Goal: Transaction & Acquisition: Purchase product/service

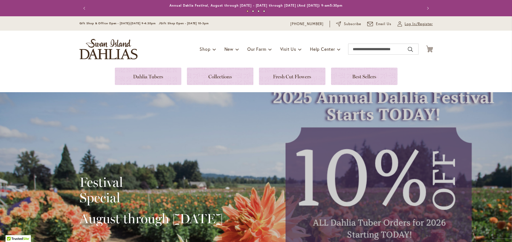
click at [411, 25] on span "Log In/Register" at bounding box center [419, 24] width 28 height 6
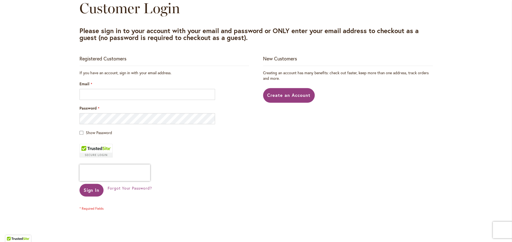
scroll to position [84, 0]
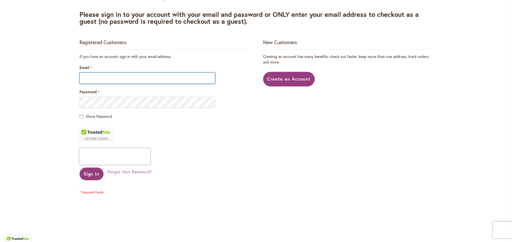
click at [152, 80] on input "Email" at bounding box center [148, 78] width 136 height 11
type input "**********"
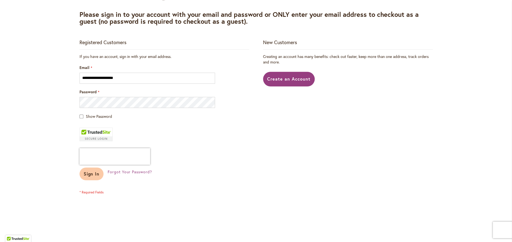
click at [99, 173] on button "Sign In" at bounding box center [92, 174] width 24 height 13
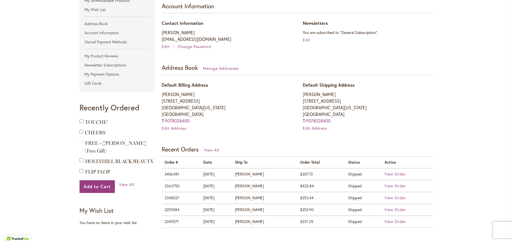
scroll to position [121, 0]
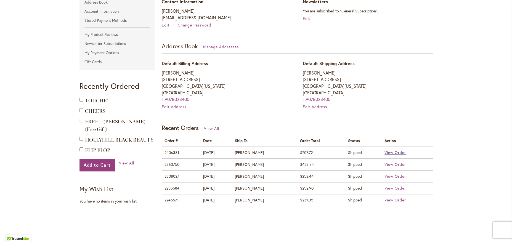
click at [391, 153] on span "View Order" at bounding box center [396, 152] width 22 height 5
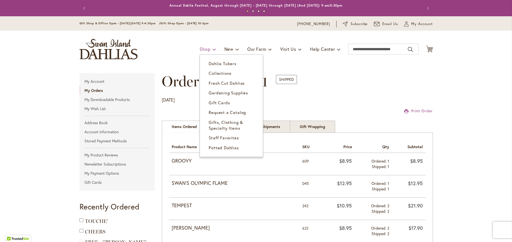
click at [213, 50] on span at bounding box center [215, 49] width 4 height 9
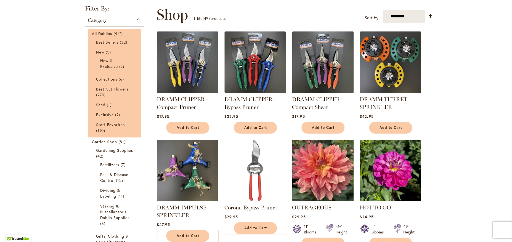
scroll to position [73, 0]
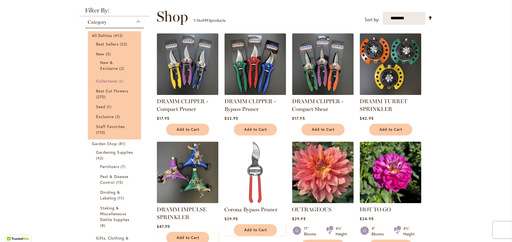
click at [105, 81] on span "Collections" at bounding box center [107, 80] width 22 height 5
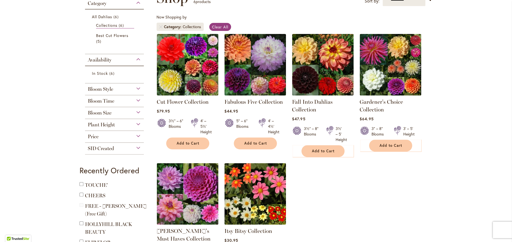
scroll to position [73, 0]
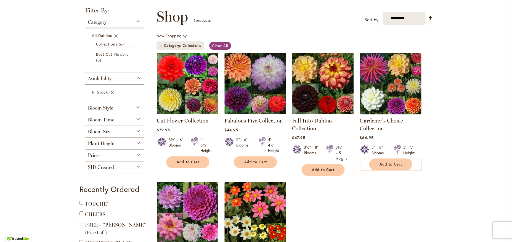
click at [395, 101] on img at bounding box center [390, 83] width 65 height 65
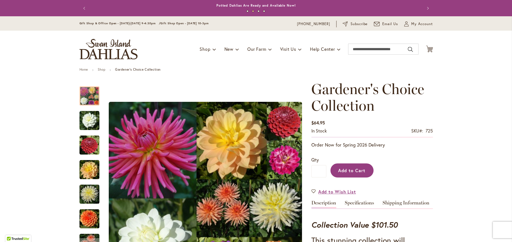
click at [357, 170] on span "Add to Cart" at bounding box center [351, 171] width 27 height 6
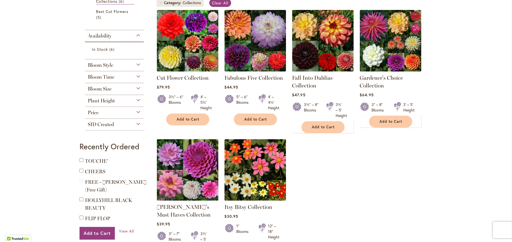
scroll to position [157, 0]
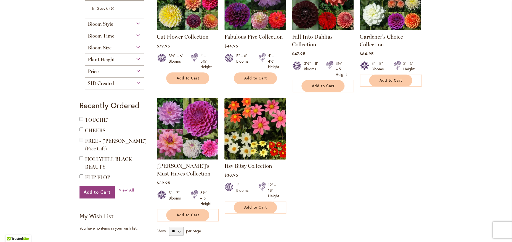
click at [256, 127] on img at bounding box center [255, 128] width 65 height 65
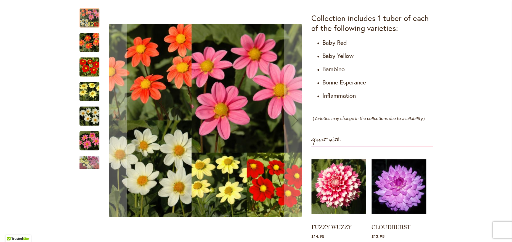
scroll to position [304, 0]
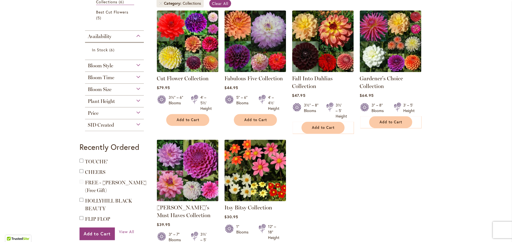
scroll to position [68, 0]
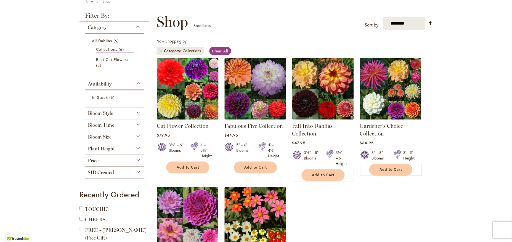
click at [188, 103] on img at bounding box center [187, 88] width 65 height 65
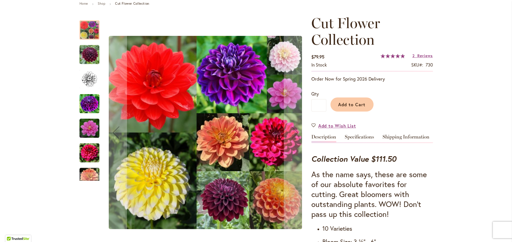
scroll to position [31, 0]
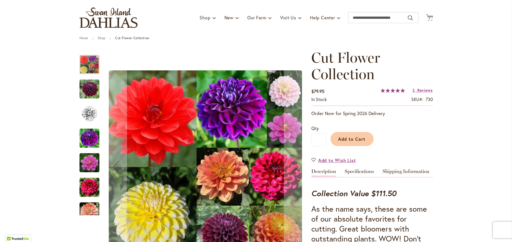
click at [87, 89] on img "Cut Flower Collection" at bounding box center [90, 89] width 20 height 20
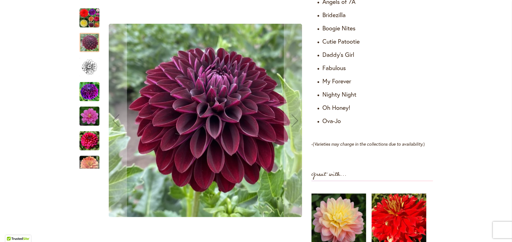
scroll to position [341, 0]
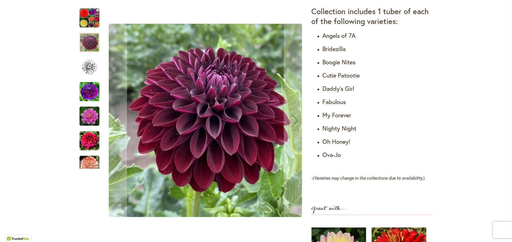
click at [84, 73] on img "Cut Flower Collection" at bounding box center [90, 67] width 20 height 20
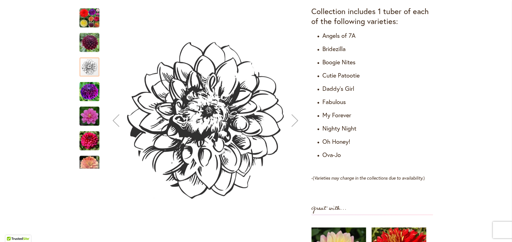
click at [89, 88] on img "Cut Flower Collection" at bounding box center [90, 92] width 20 height 20
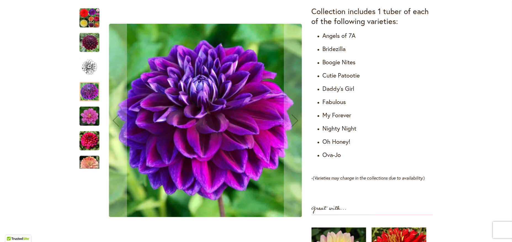
click at [92, 114] on img "Cut Flower Collection" at bounding box center [90, 116] width 20 height 20
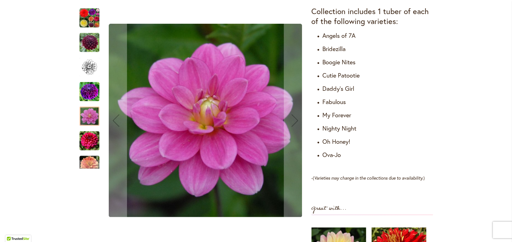
click at [80, 140] on img "Cut Flower Collection" at bounding box center [90, 141] width 20 height 20
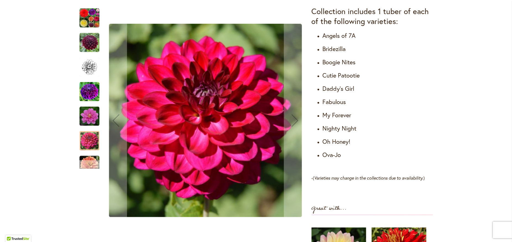
click at [82, 167] on div "Next" at bounding box center [90, 164] width 20 height 8
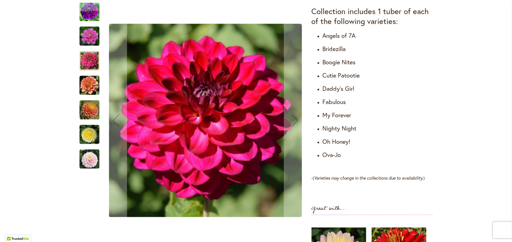
click at [87, 139] on img "Cut Flower Collection" at bounding box center [90, 135] width 20 height 20
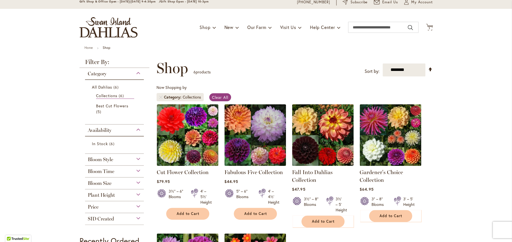
scroll to position [21, 0]
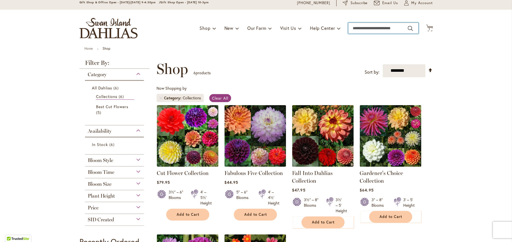
click at [370, 29] on input "Search" at bounding box center [383, 28] width 70 height 11
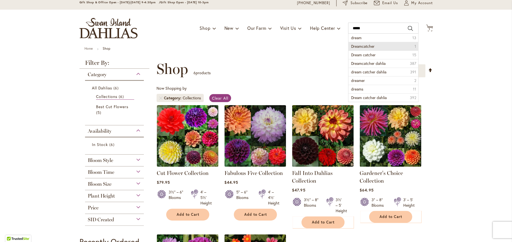
click at [352, 47] on span "Dreamcatcher" at bounding box center [362, 46] width 23 height 5
type input "**********"
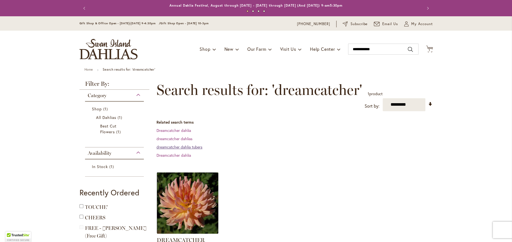
scroll to position [94, 0]
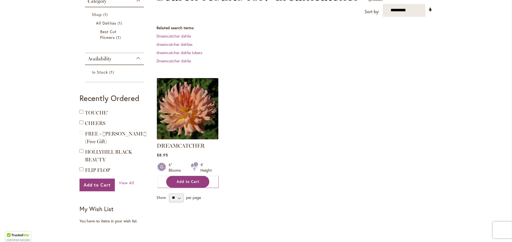
click at [198, 181] on button "Add to Cart" at bounding box center [187, 182] width 43 height 12
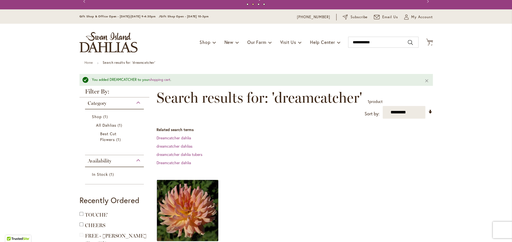
scroll to position [10, 0]
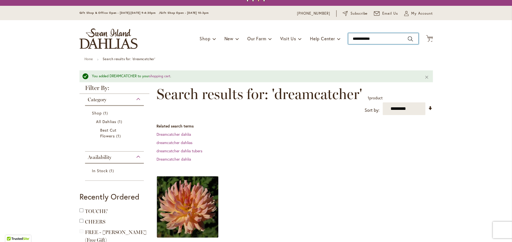
click at [381, 39] on input "**********" at bounding box center [383, 38] width 70 height 11
drag, startPoint x: 372, startPoint y: 40, endPoint x: 345, endPoint y: 41, distance: 27.7
click at [348, 41] on input "**********" at bounding box center [383, 38] width 70 height 11
type input "******"
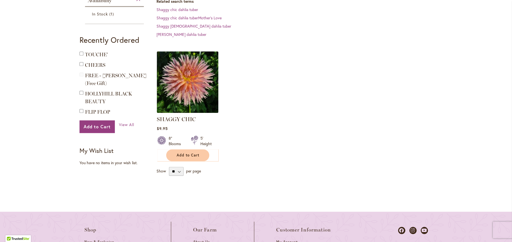
scroll to position [136, 0]
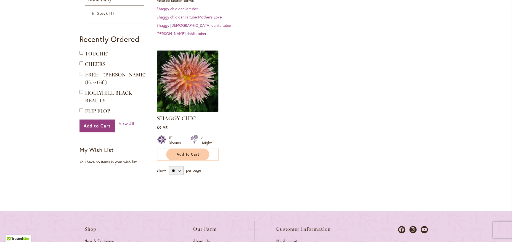
click at [197, 83] on img at bounding box center [187, 81] width 65 height 65
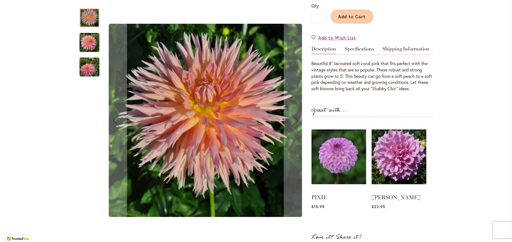
scroll to position [142, 0]
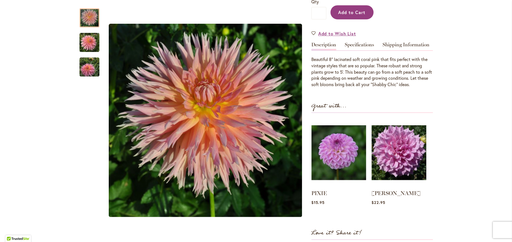
click at [352, 13] on span "Add to Cart" at bounding box center [351, 12] width 27 height 6
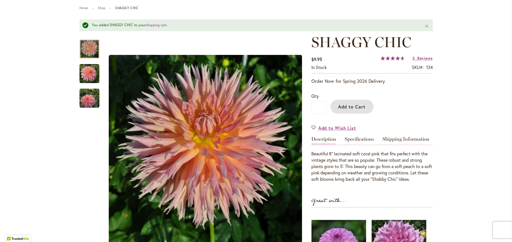
scroll to position [0, 0]
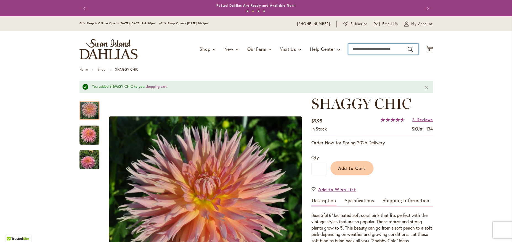
click at [378, 50] on input "Search" at bounding box center [383, 49] width 70 height 11
type input "**********"
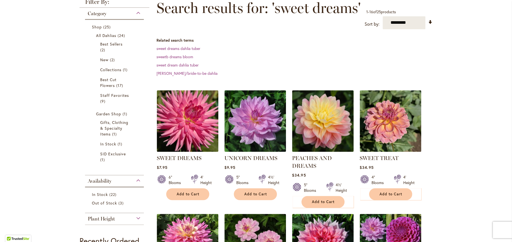
scroll to position [84, 0]
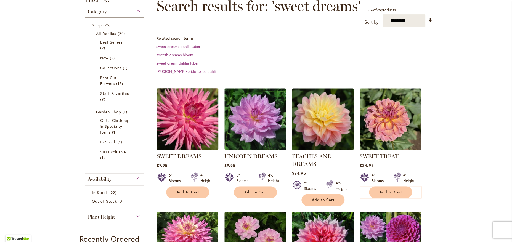
click at [198, 124] on img at bounding box center [187, 119] width 65 height 65
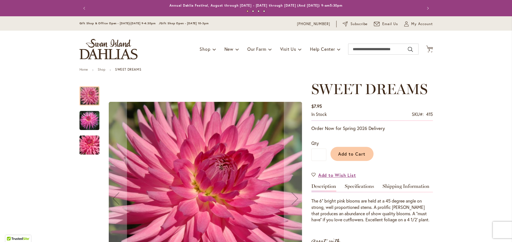
scroll to position [52, 0]
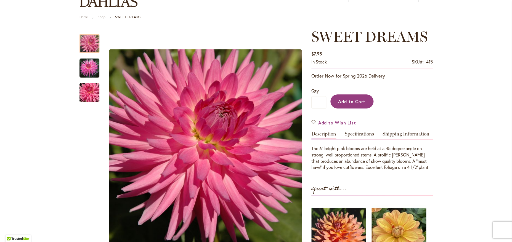
click at [356, 104] on span "Add to Cart" at bounding box center [351, 102] width 27 height 6
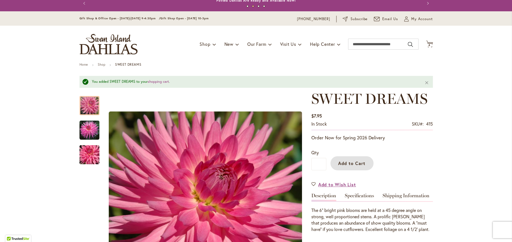
scroll to position [0, 0]
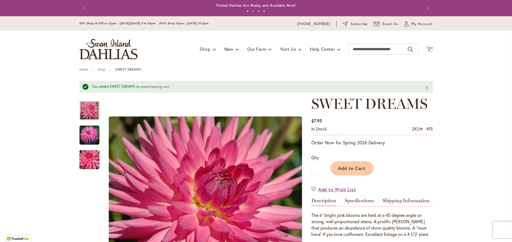
click at [429, 50] on span "4 4 items" at bounding box center [430, 50] width 6 height 3
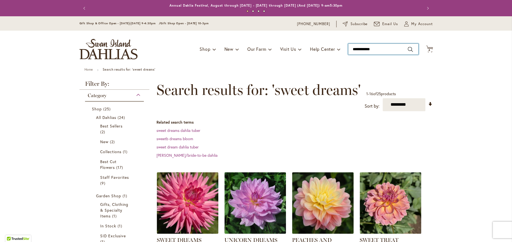
click at [388, 50] on input "**********" at bounding box center [383, 49] width 70 height 11
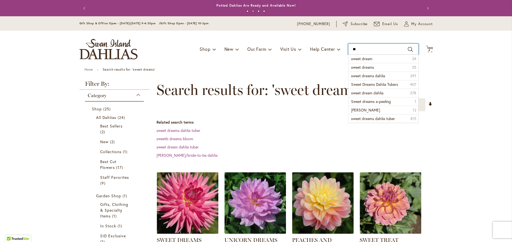
type input "*"
click at [362, 69] on span "Dragonberry" at bounding box center [361, 67] width 21 height 5
type input "**********"
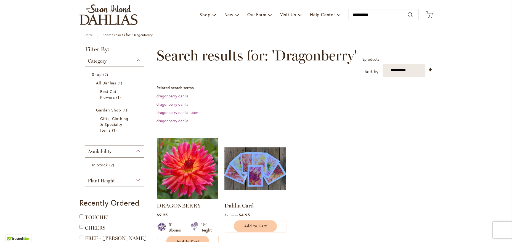
scroll to position [89, 0]
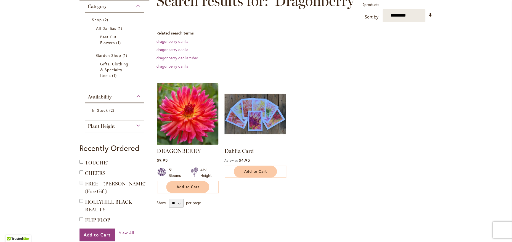
click at [193, 127] on img at bounding box center [187, 113] width 65 height 65
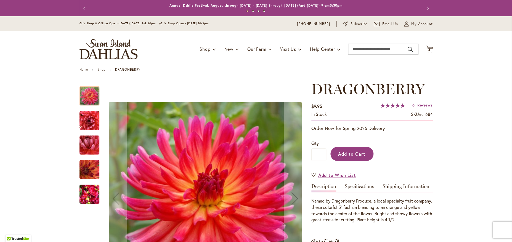
click at [354, 154] on span "Add to Cart" at bounding box center [351, 154] width 27 height 6
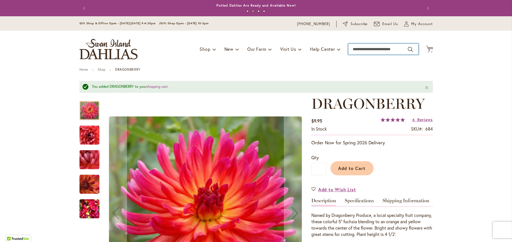
click at [379, 51] on input "Search" at bounding box center [383, 49] width 70 height 11
type input "*****"
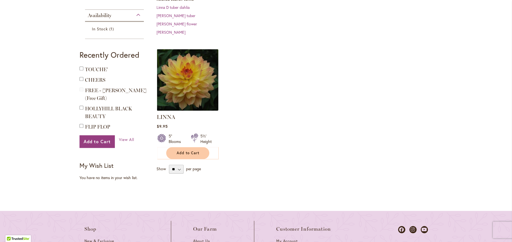
scroll to position [121, 0]
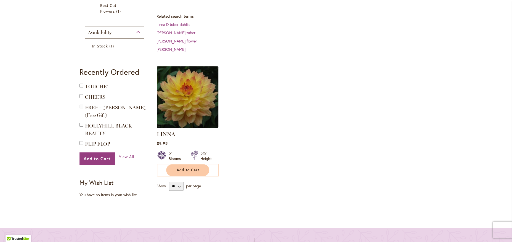
click at [178, 101] on img at bounding box center [187, 97] width 65 height 65
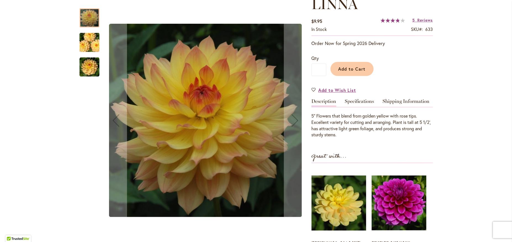
scroll to position [89, 0]
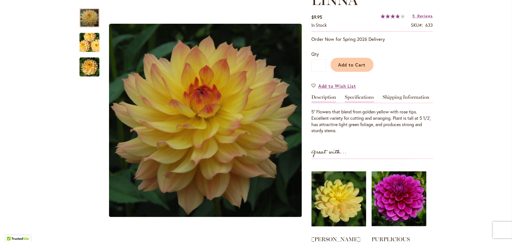
click at [351, 96] on link "Specifications" at bounding box center [359, 99] width 29 height 8
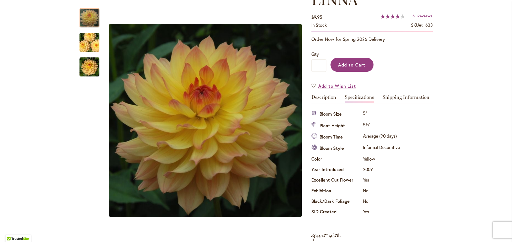
click at [356, 66] on span "Add to Cart" at bounding box center [351, 65] width 27 height 6
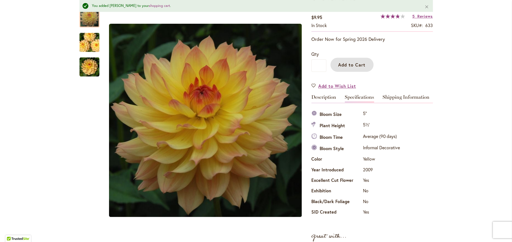
scroll to position [4, 0]
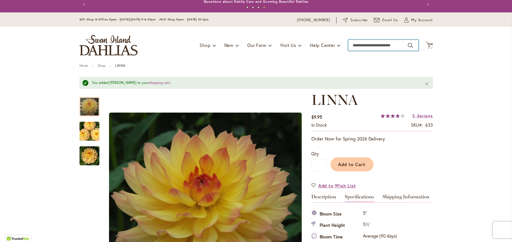
click at [367, 44] on input "Search" at bounding box center [383, 45] width 70 height 11
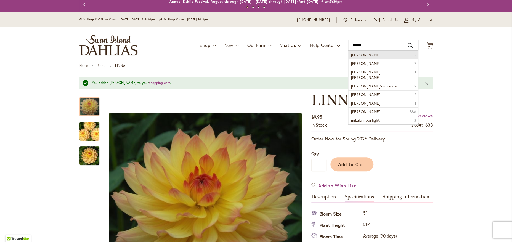
click at [372, 55] on span "Mikala Miranda" at bounding box center [365, 54] width 29 height 5
type input "**********"
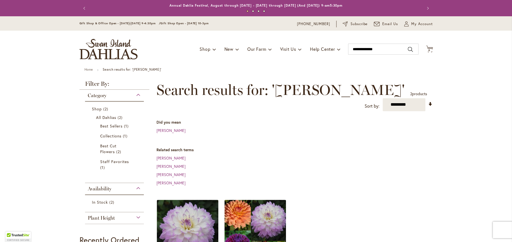
scroll to position [94, 0]
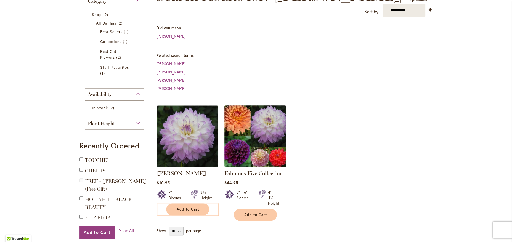
click at [277, 123] on img at bounding box center [255, 136] width 65 height 65
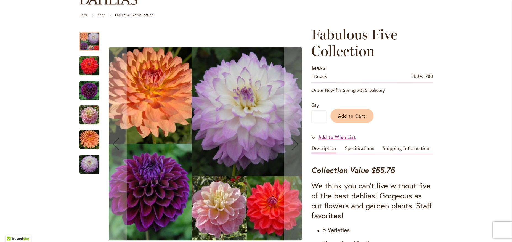
scroll to position [21, 0]
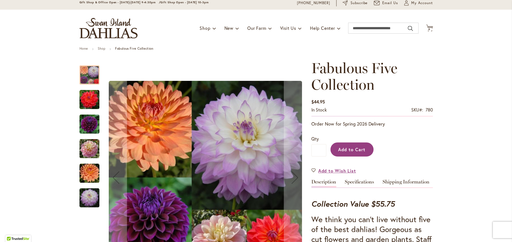
click at [357, 149] on span "Add to Cart" at bounding box center [351, 150] width 27 height 6
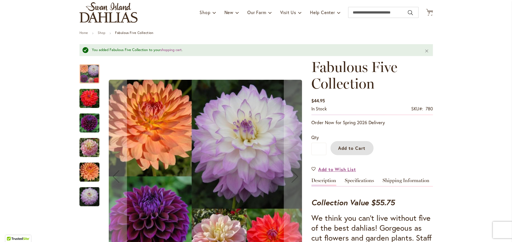
scroll to position [0, 0]
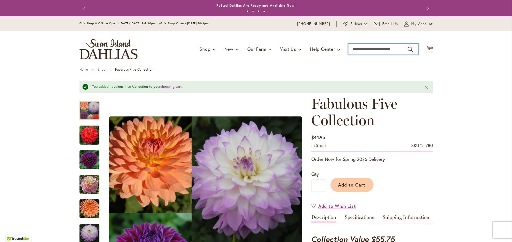
click at [388, 50] on input "Search" at bounding box center [383, 49] width 70 height 11
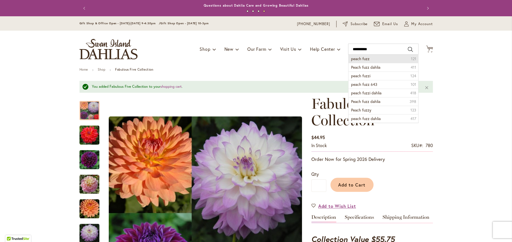
click at [367, 60] on span "peach fuzz" at bounding box center [360, 58] width 18 height 5
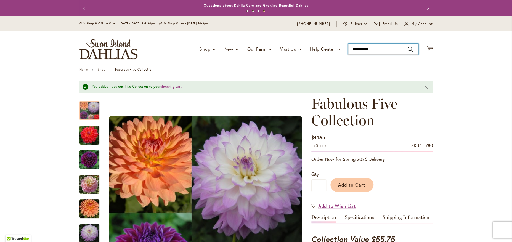
type input "**********"
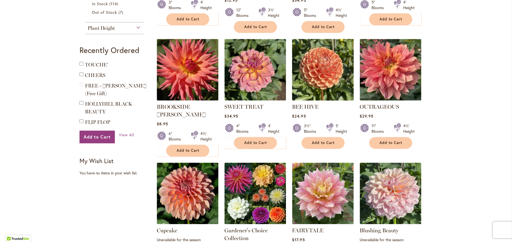
scroll to position [157, 0]
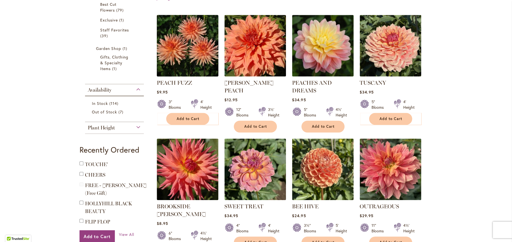
click at [200, 57] on img at bounding box center [187, 45] width 65 height 65
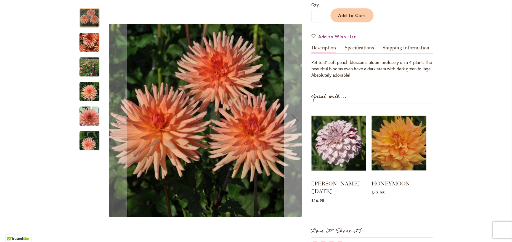
scroll to position [105, 0]
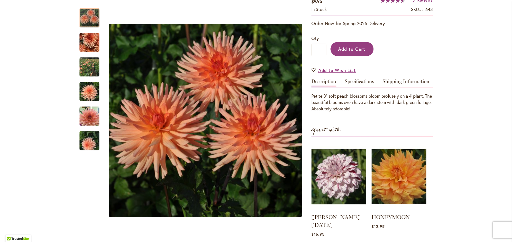
click at [361, 50] on span "Add to Cart" at bounding box center [351, 49] width 27 height 6
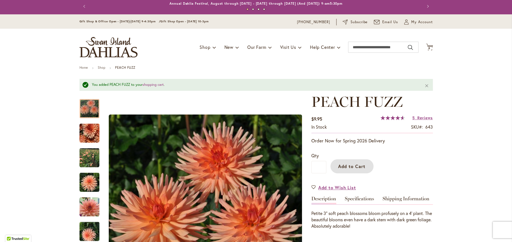
scroll to position [0, 0]
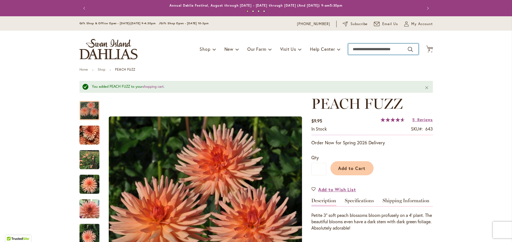
click at [359, 52] on input "Search" at bounding box center [383, 49] width 70 height 11
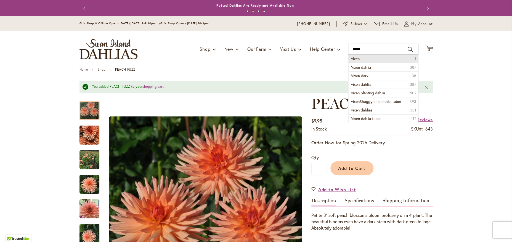
click at [364, 58] on li "vixen 1" at bounding box center [383, 59] width 70 height 8
type input "*****"
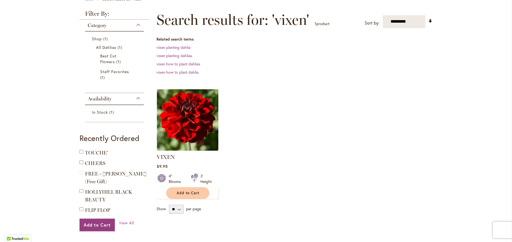
scroll to position [79, 0]
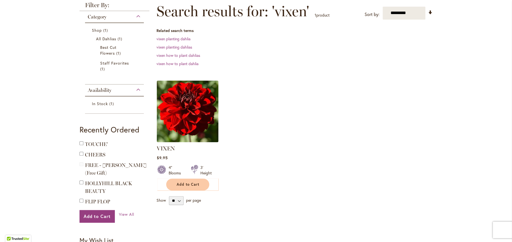
click at [179, 127] on img at bounding box center [187, 111] width 65 height 65
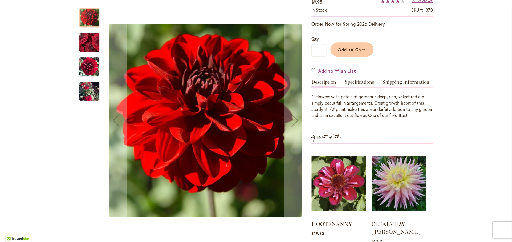
scroll to position [89, 0]
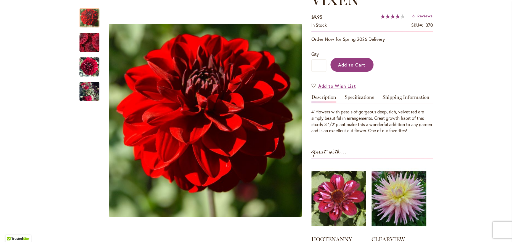
click at [359, 66] on span "Add to Cart" at bounding box center [351, 65] width 27 height 6
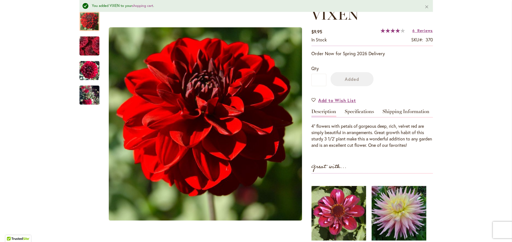
scroll to position [104, 0]
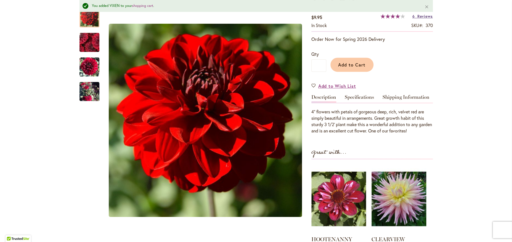
click at [417, 17] on span "Reviews" at bounding box center [424, 16] width 15 height 5
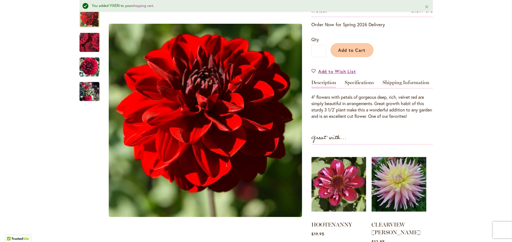
scroll to position [0, 0]
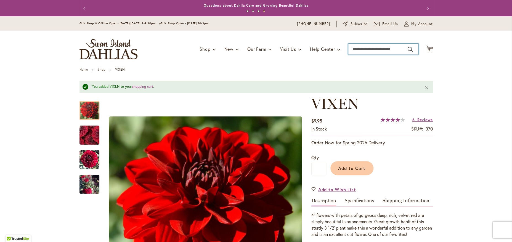
click at [392, 51] on input "Search" at bounding box center [383, 49] width 70 height 11
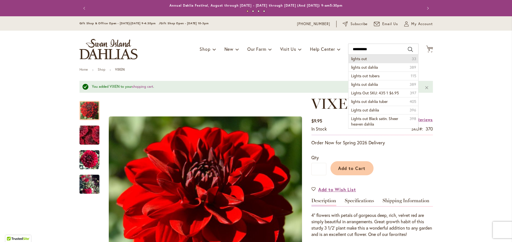
click at [358, 60] on span "lights out" at bounding box center [359, 58] width 16 height 5
type input "**********"
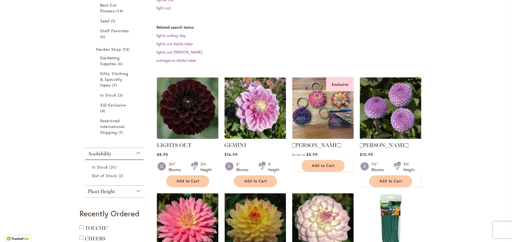
scroll to position [131, 0]
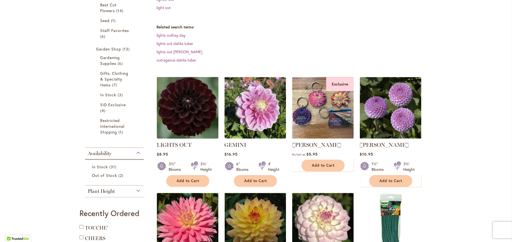
click at [203, 95] on img at bounding box center [187, 107] width 65 height 65
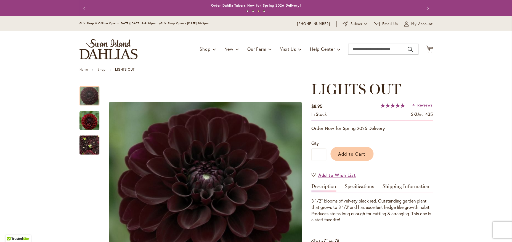
scroll to position [58, 0]
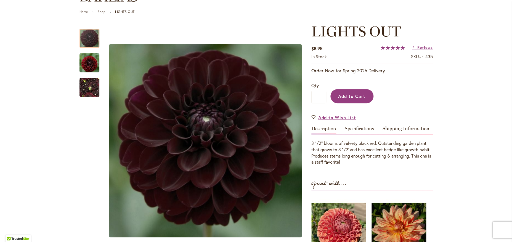
click at [348, 99] on span "Add to Cart" at bounding box center [351, 96] width 27 height 6
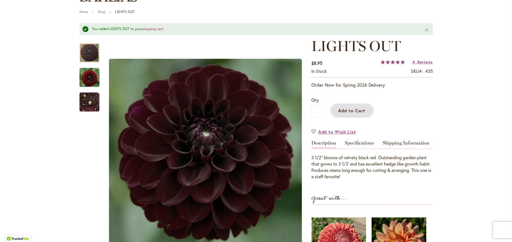
scroll to position [0, 0]
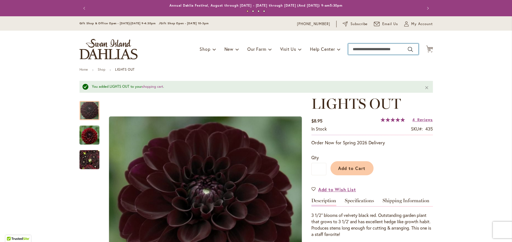
click at [398, 50] on input "Search" at bounding box center [383, 49] width 70 height 11
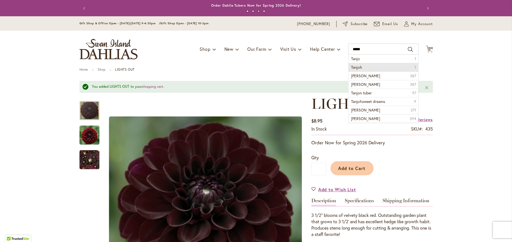
click at [376, 68] on li "Tanjoh 1" at bounding box center [383, 67] width 70 height 9
type input "******"
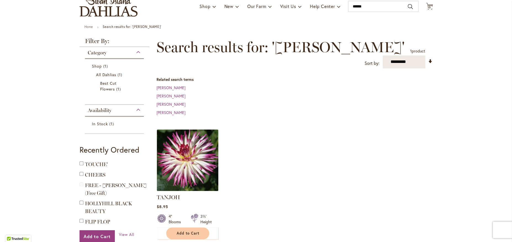
scroll to position [94, 0]
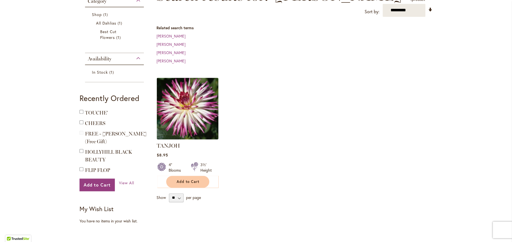
click at [195, 105] on img at bounding box center [187, 108] width 65 height 65
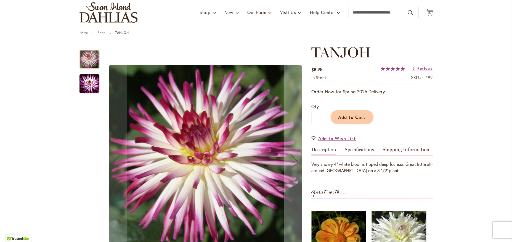
scroll to position [37, 0]
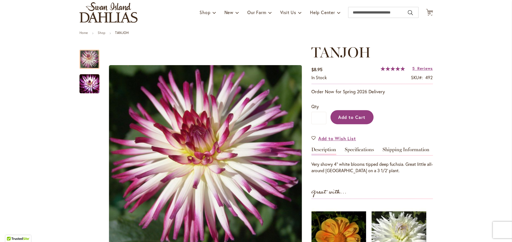
click at [359, 120] on button "Add to Cart" at bounding box center [351, 117] width 43 height 14
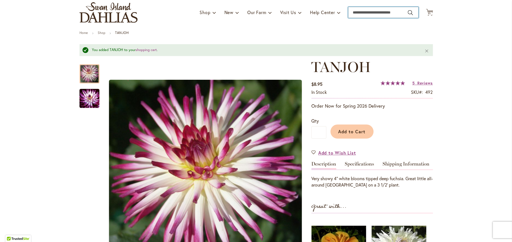
click at [376, 14] on input "Search" at bounding box center [383, 12] width 70 height 11
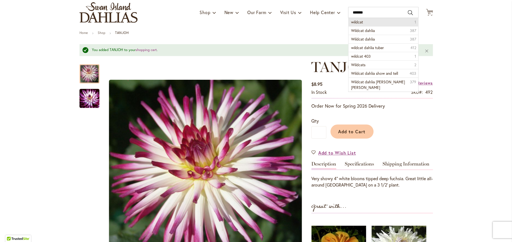
click at [359, 22] on span "wildcat" at bounding box center [357, 21] width 12 height 5
type input "*******"
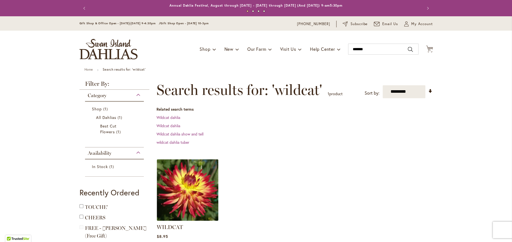
scroll to position [94, 0]
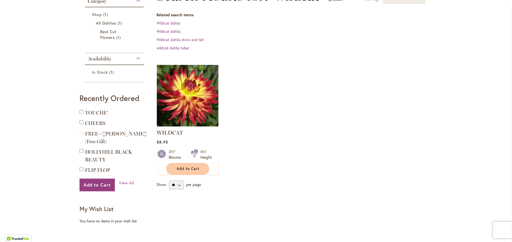
click at [195, 106] on img at bounding box center [187, 95] width 65 height 65
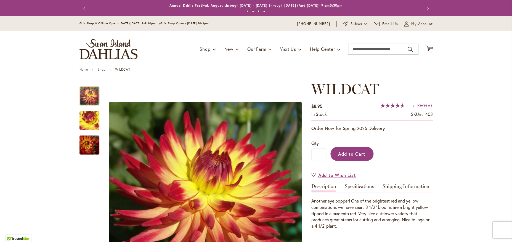
click at [350, 154] on span "Add to Cart" at bounding box center [351, 154] width 27 height 6
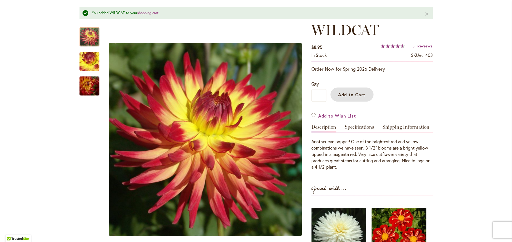
scroll to position [94, 0]
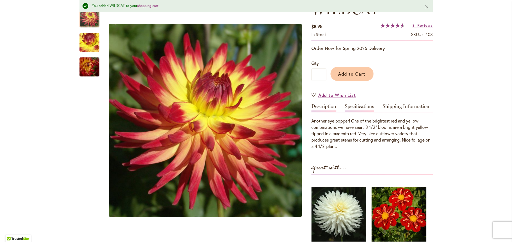
click at [359, 109] on link "Specifications" at bounding box center [359, 108] width 29 height 8
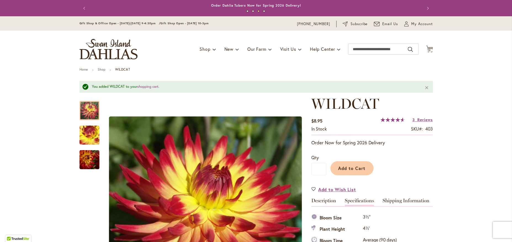
scroll to position [0, 0]
click at [427, 49] on icon at bounding box center [429, 49] width 7 height 7
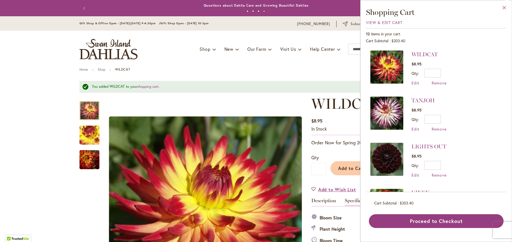
click at [504, 8] on button "Close" at bounding box center [504, 8] width 15 height 17
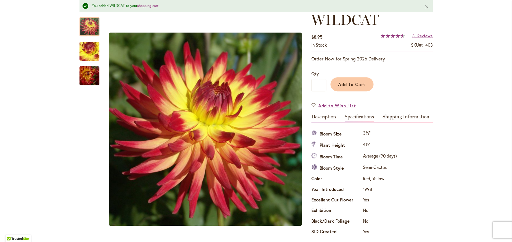
scroll to position [21, 0]
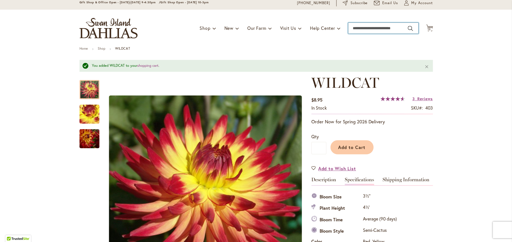
click at [374, 31] on input "Search" at bounding box center [383, 28] width 70 height 11
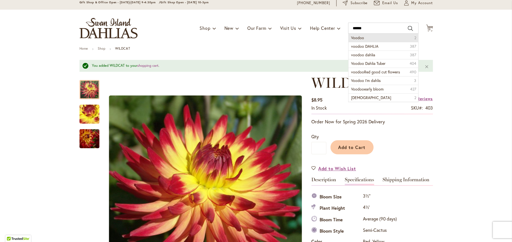
click at [358, 38] on span "Voodoo" at bounding box center [357, 37] width 13 height 5
type input "******"
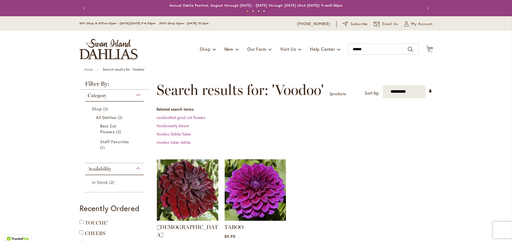
scroll to position [89, 0]
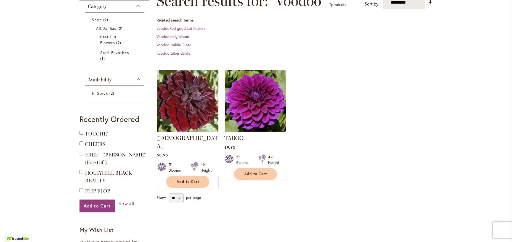
click at [191, 116] on img at bounding box center [187, 100] width 65 height 65
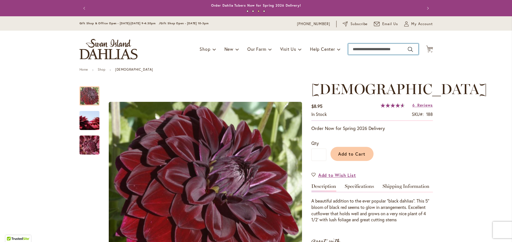
click at [384, 51] on input "Search" at bounding box center [383, 49] width 70 height 11
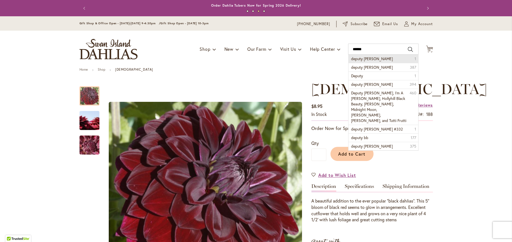
click at [370, 59] on li "deputy [PERSON_NAME] 1" at bounding box center [383, 59] width 70 height 8
type input "**********"
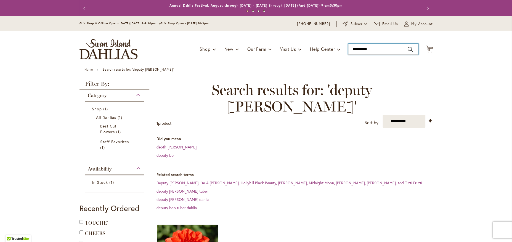
click at [377, 50] on input "**********" at bounding box center [383, 49] width 70 height 11
drag, startPoint x: 380, startPoint y: 50, endPoint x: 338, endPoint y: 47, distance: 42.0
click at [348, 47] on input "**********" at bounding box center [383, 49] width 70 height 11
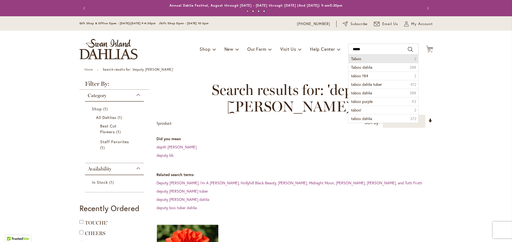
click at [356, 59] on span "Taboo" at bounding box center [356, 58] width 10 height 5
type input "*****"
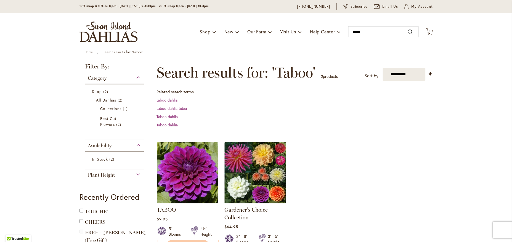
scroll to position [58, 0]
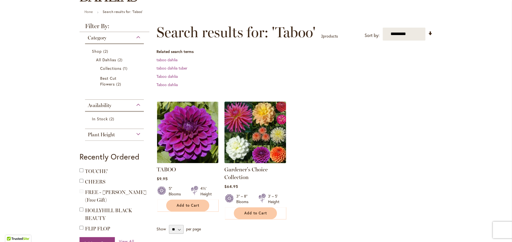
click at [243, 121] on img at bounding box center [255, 132] width 65 height 65
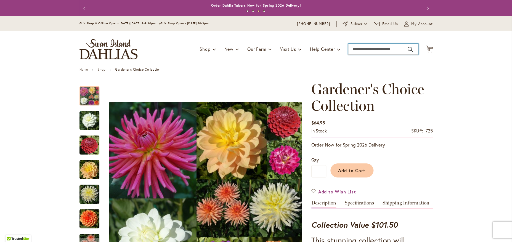
click at [386, 51] on input "Search" at bounding box center [383, 49] width 70 height 11
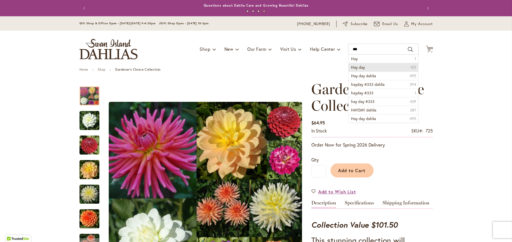
click at [382, 68] on li "Hay day 421" at bounding box center [383, 67] width 70 height 9
type input "*******"
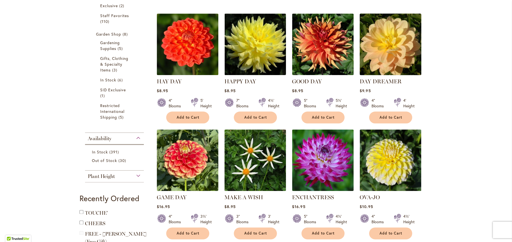
scroll to position [184, 0]
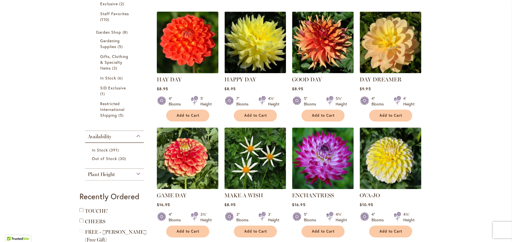
click at [189, 59] on img at bounding box center [187, 42] width 65 height 65
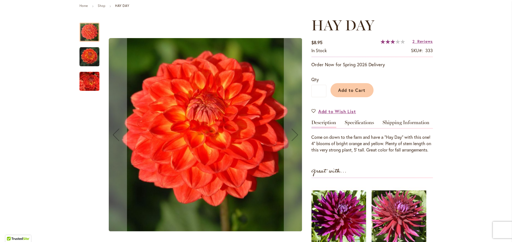
scroll to position [58, 0]
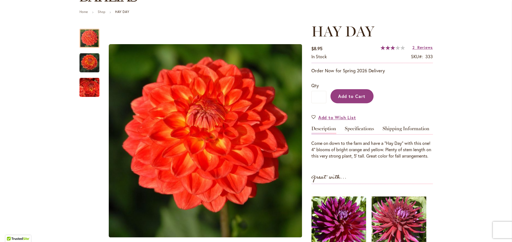
click at [363, 98] on button "Add to Cart" at bounding box center [351, 96] width 43 height 14
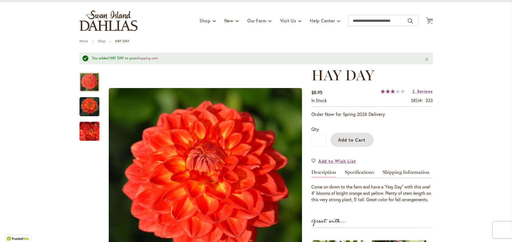
scroll to position [0, 0]
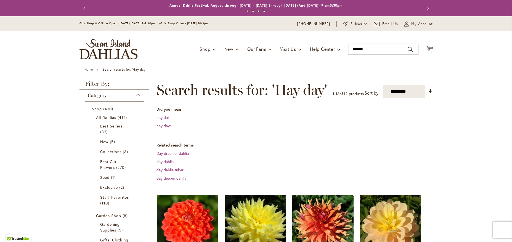
scroll to position [184, 0]
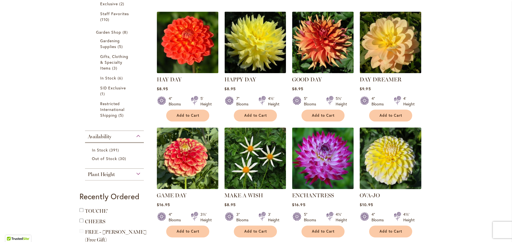
click at [401, 172] on img at bounding box center [390, 158] width 65 height 65
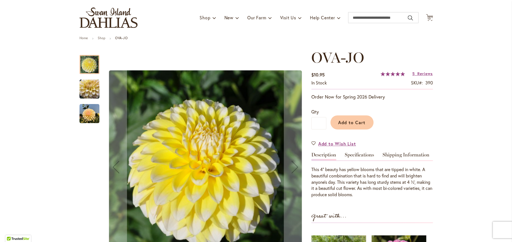
scroll to position [16, 0]
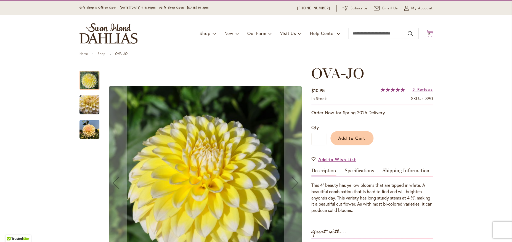
click at [429, 34] on span "13 13 items" at bounding box center [430, 34] width 6 height 3
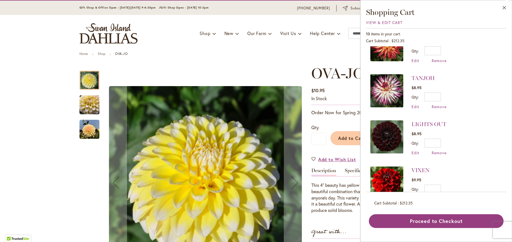
scroll to position [0, 0]
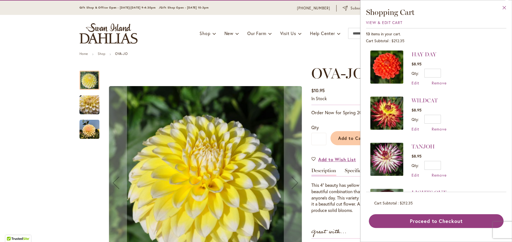
click at [504, 7] on button "Close" at bounding box center [504, 8] width 15 height 17
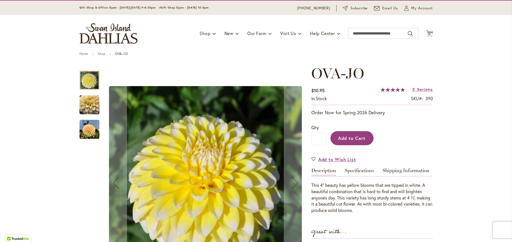
click at [356, 136] on span "Add to Cart" at bounding box center [351, 138] width 27 height 6
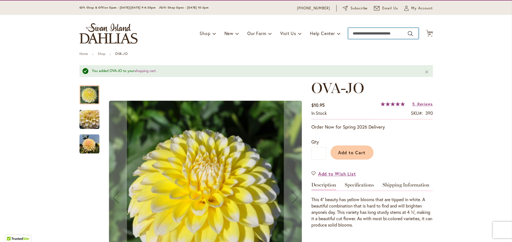
click at [373, 36] on input "Search" at bounding box center [383, 33] width 70 height 11
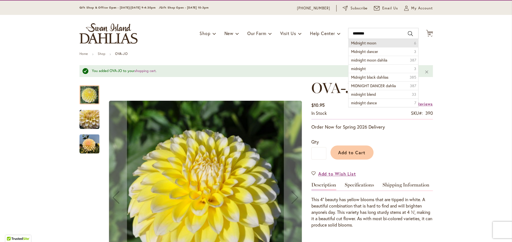
click at [379, 43] on li "Midnight moon 6" at bounding box center [383, 43] width 70 height 8
type input "**********"
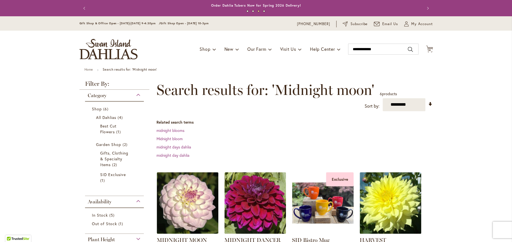
click at [115, 44] on img "store logo" at bounding box center [109, 49] width 58 height 20
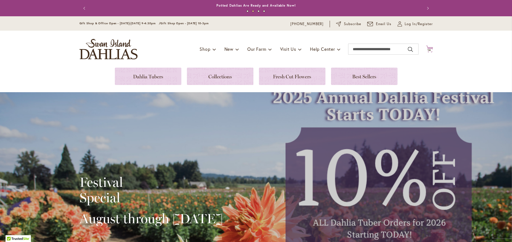
click at [429, 50] on span "14" at bounding box center [429, 50] width 3 height 4
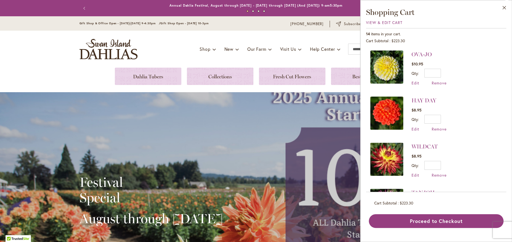
click at [314, 39] on div "Toggle Nav Shop Dahlia Tubers Collections Fresh Cut Dahlias Gardening Supplies …" at bounding box center [256, 49] width 364 height 37
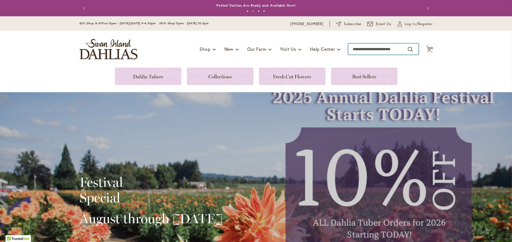
click at [379, 51] on input "Search" at bounding box center [383, 49] width 70 height 11
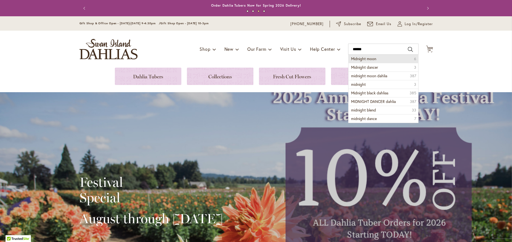
click at [363, 60] on span "Midnight moon" at bounding box center [363, 58] width 25 height 5
type input "**********"
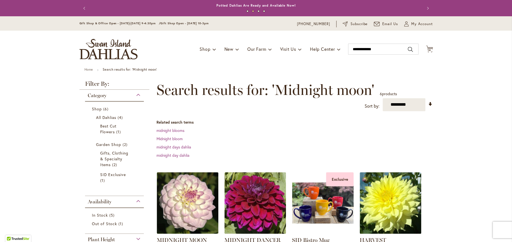
click at [101, 44] on img "store logo" at bounding box center [109, 49] width 58 height 20
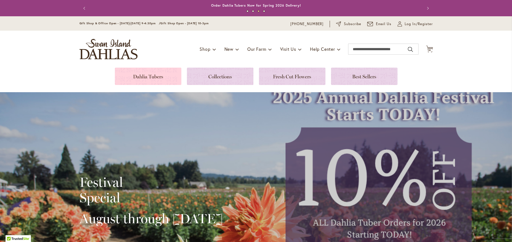
click at [145, 79] on link at bounding box center [148, 76] width 67 height 17
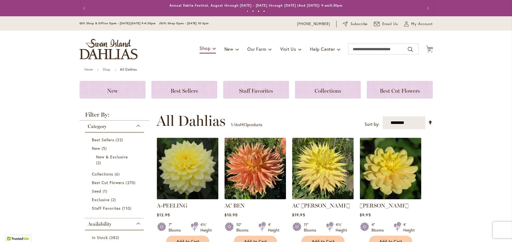
scroll to position [94, 0]
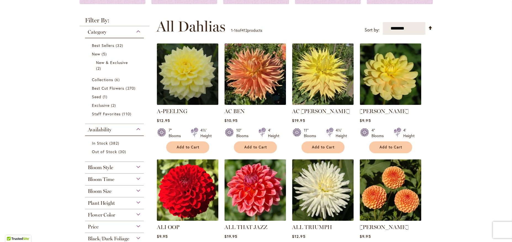
click at [136, 215] on div "Flower Color" at bounding box center [114, 213] width 59 height 9
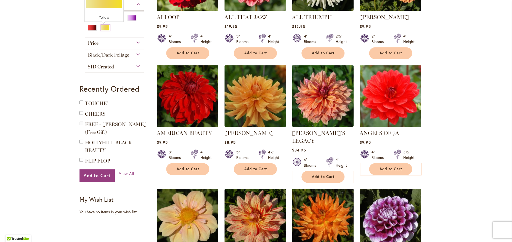
click at [104, 30] on div "Yellow" at bounding box center [105, 28] width 9 height 6
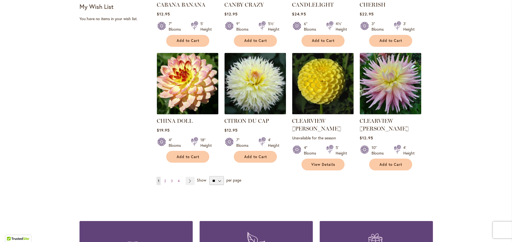
scroll to position [446, 0]
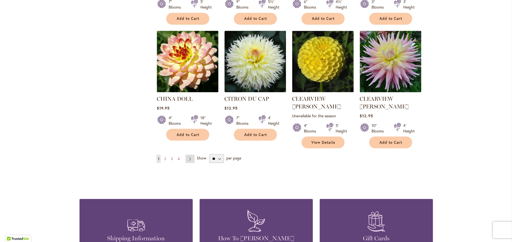
click at [188, 155] on link "Page Next" at bounding box center [190, 159] width 9 height 8
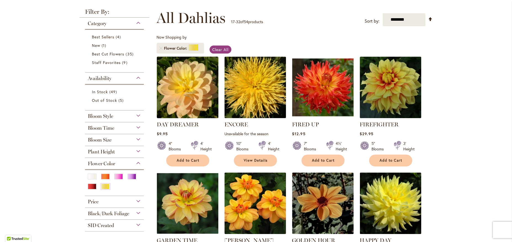
scroll to position [115, 0]
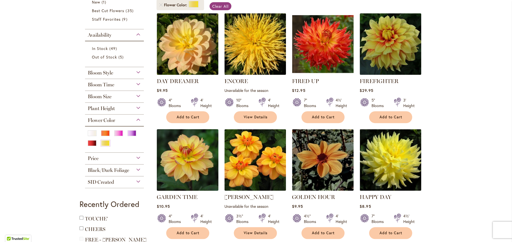
click at [191, 151] on img at bounding box center [187, 160] width 65 height 65
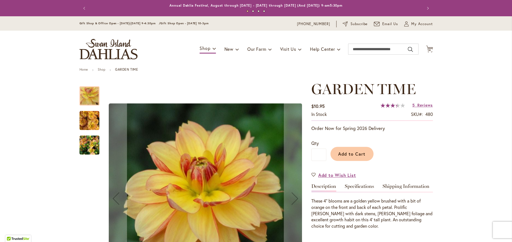
click at [85, 125] on img "GARDEN TIME" at bounding box center [90, 121] width 20 height 20
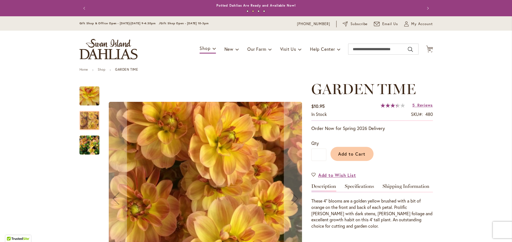
click at [92, 147] on img "GARDEN TIME" at bounding box center [90, 145] width 20 height 27
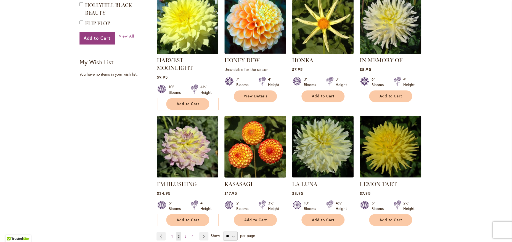
scroll to position [404, 0]
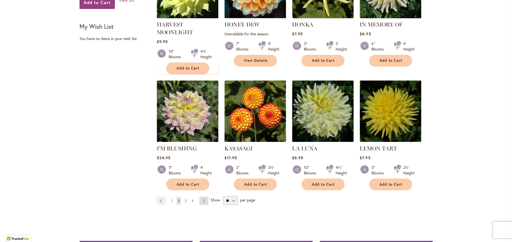
click at [203, 201] on link "Page Next" at bounding box center [203, 201] width 9 height 8
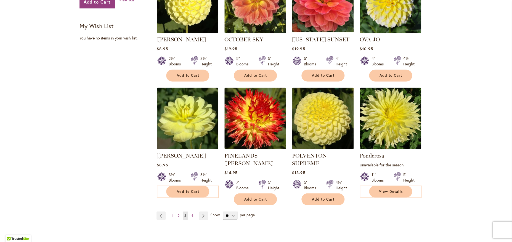
scroll to position [441, 0]
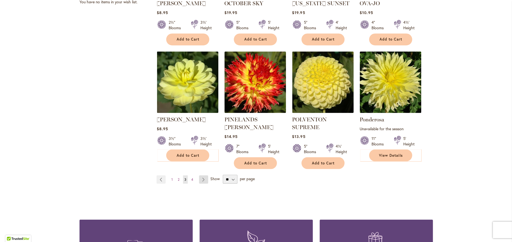
click at [201, 175] on link "Page Next" at bounding box center [203, 179] width 9 height 8
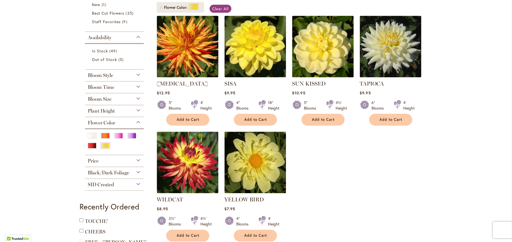
scroll to position [31, 0]
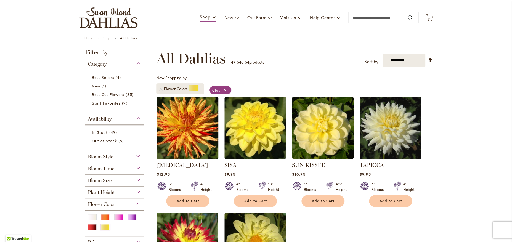
click at [191, 136] on img at bounding box center [187, 128] width 65 height 65
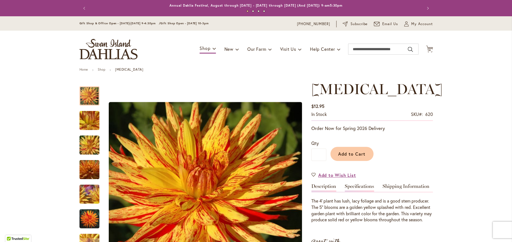
click at [356, 185] on link "Specifications" at bounding box center [359, 188] width 29 height 8
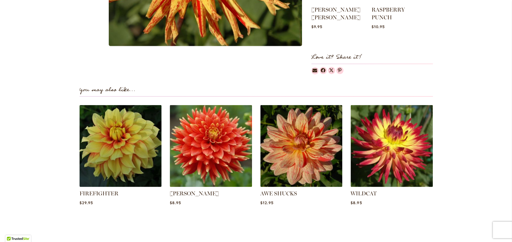
scroll to position [435, 0]
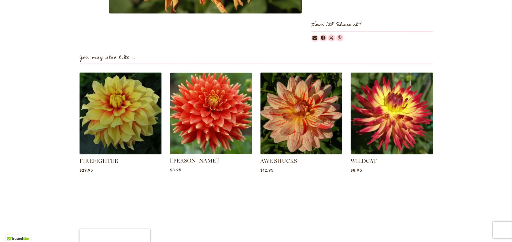
click at [209, 130] on img at bounding box center [211, 113] width 86 height 86
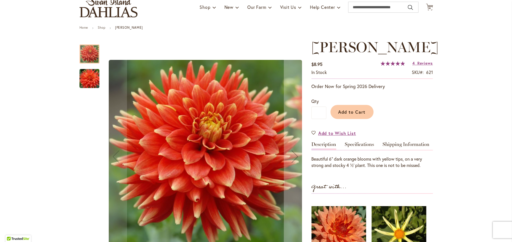
scroll to position [58, 0]
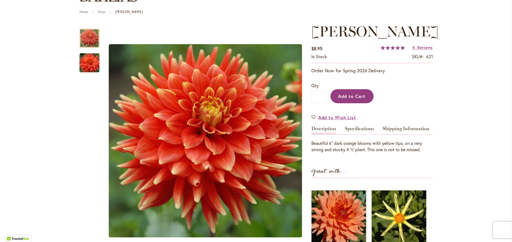
click at [351, 95] on span "Add to Cart" at bounding box center [351, 96] width 27 height 6
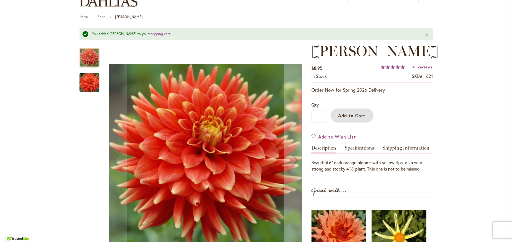
scroll to position [52, 0]
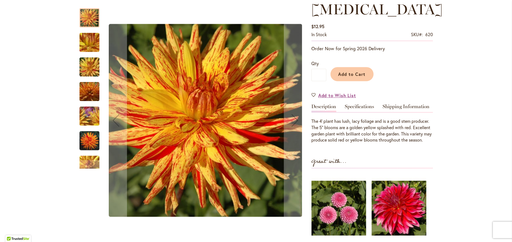
scroll to position [47, 0]
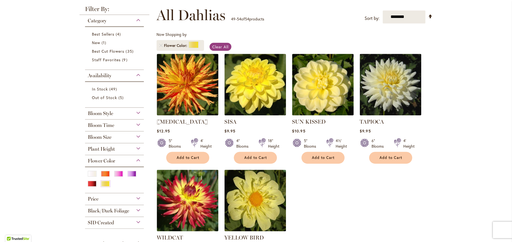
scroll to position [126, 0]
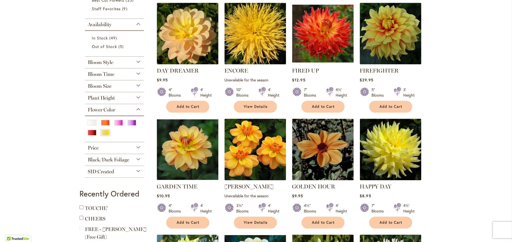
scroll to position [26, 0]
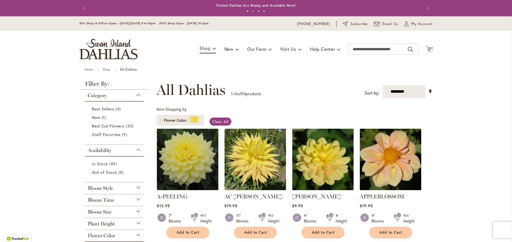
click at [429, 49] on span "15 15 items" at bounding box center [430, 50] width 6 height 3
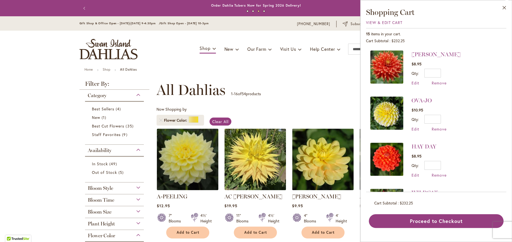
click at [109, 45] on img "store logo" at bounding box center [109, 49] width 58 height 20
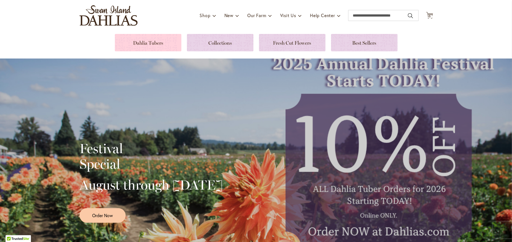
scroll to position [16, 0]
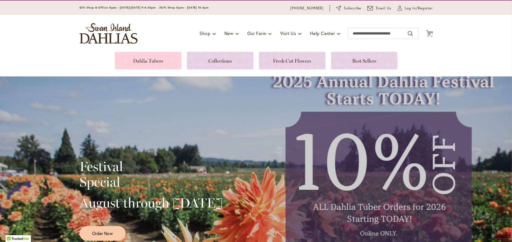
click at [158, 64] on link at bounding box center [148, 60] width 67 height 17
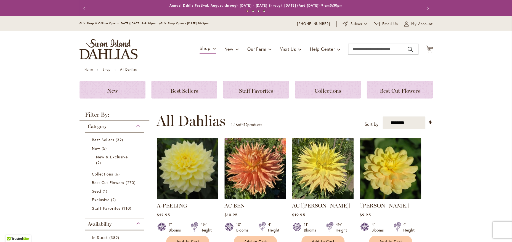
scroll to position [84, 0]
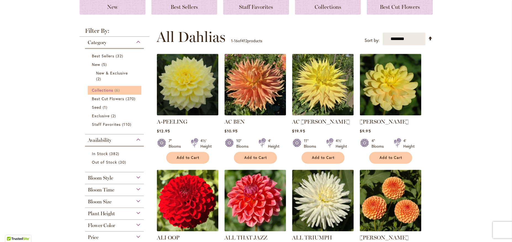
click at [103, 92] on span "Collections" at bounding box center [103, 90] width 22 height 5
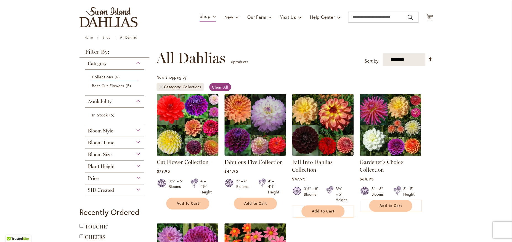
scroll to position [31, 0]
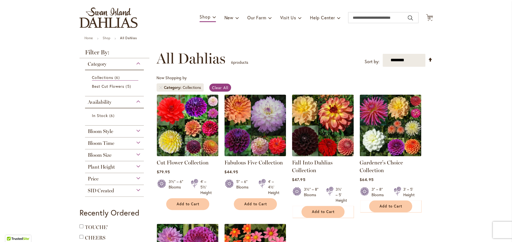
click at [325, 114] on img at bounding box center [322, 125] width 65 height 65
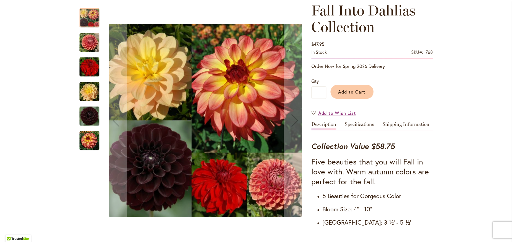
scroll to position [16, 0]
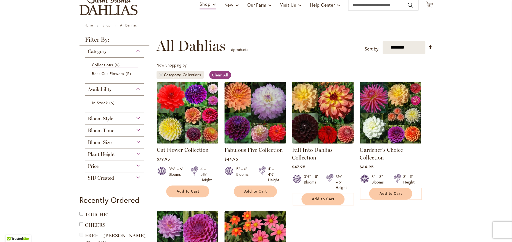
scroll to position [26, 0]
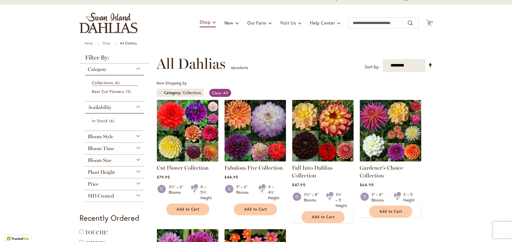
click at [427, 22] on icon at bounding box center [429, 22] width 7 height 7
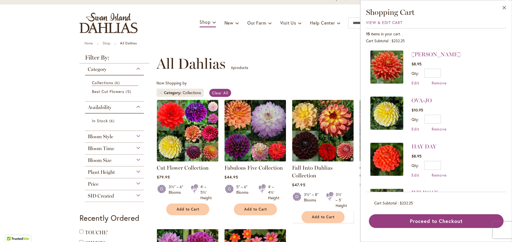
click at [311, 57] on div "**********" at bounding box center [295, 63] width 276 height 17
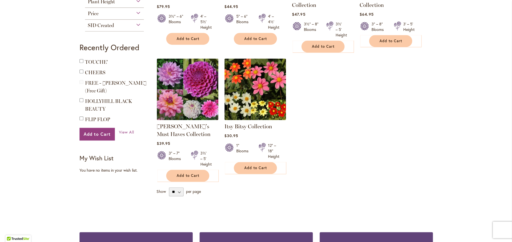
scroll to position [168, 0]
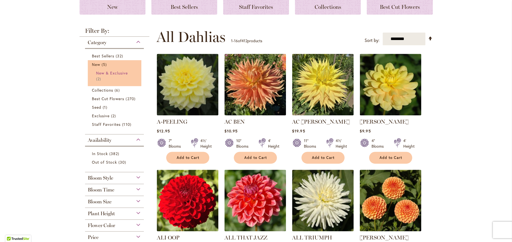
scroll to position [173, 0]
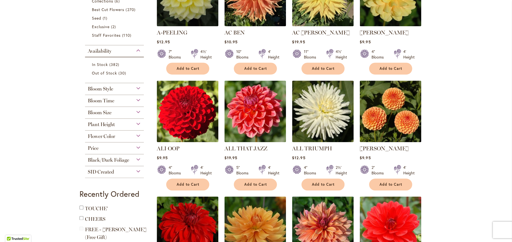
click at [137, 137] on div "Flower Color" at bounding box center [114, 135] width 59 height 9
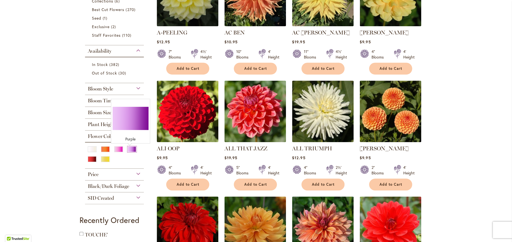
click at [131, 150] on div "Purple" at bounding box center [132, 149] width 9 height 6
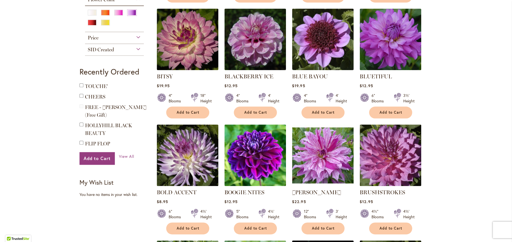
scroll to position [294, 0]
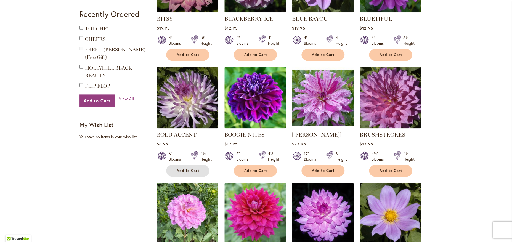
click at [183, 172] on span "Add to Cart" at bounding box center [188, 170] width 23 height 5
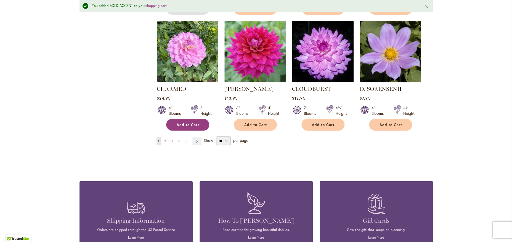
scroll to position [471, 0]
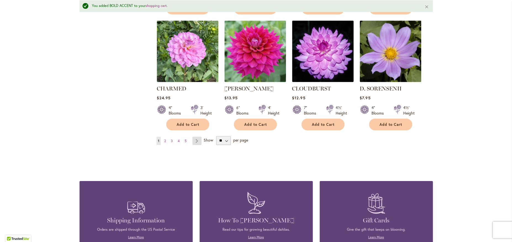
click at [195, 141] on link "Page Next" at bounding box center [196, 141] width 9 height 8
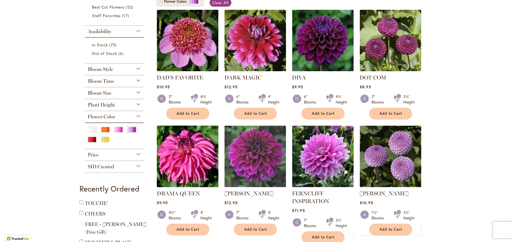
scroll to position [121, 0]
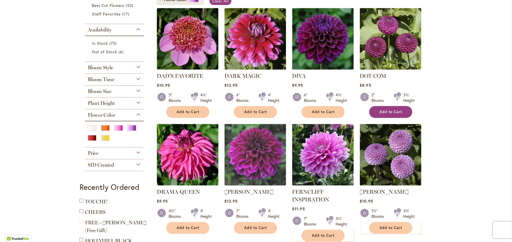
click at [380, 112] on span "Add to Cart" at bounding box center [391, 112] width 23 height 5
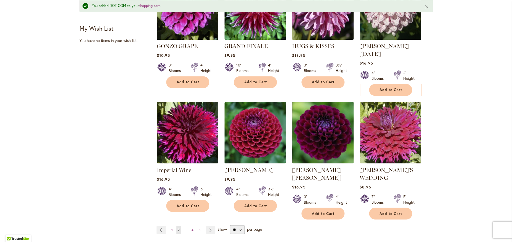
scroll to position [413, 0]
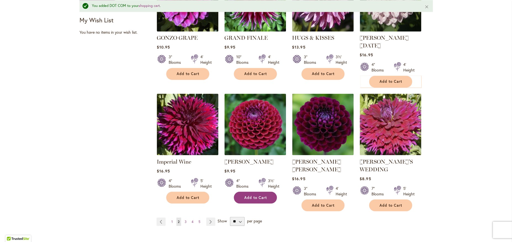
click at [262, 195] on span "Add to Cart" at bounding box center [255, 197] width 23 height 5
click at [208, 218] on link "Page Next" at bounding box center [210, 222] width 9 height 8
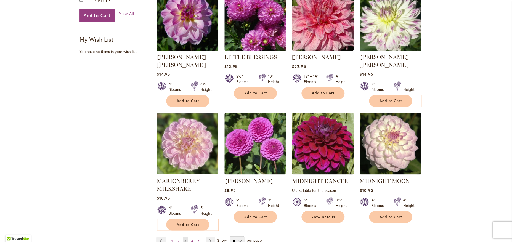
scroll to position [399, 0]
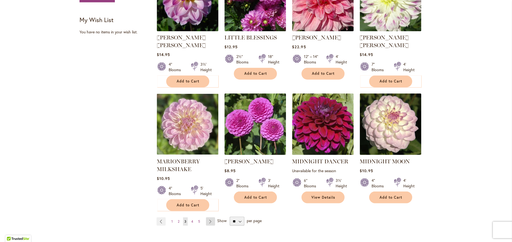
click at [210, 217] on link "Page Next" at bounding box center [210, 221] width 9 height 8
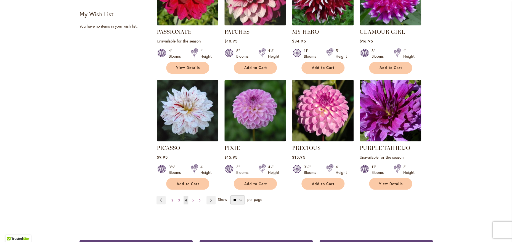
scroll to position [409, 0]
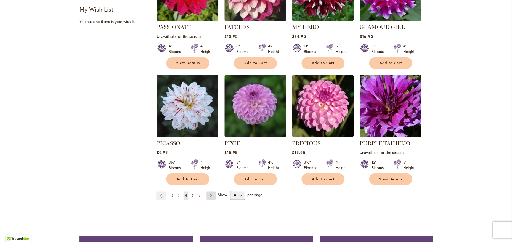
click at [208, 191] on link "Page Next" at bounding box center [211, 195] width 9 height 8
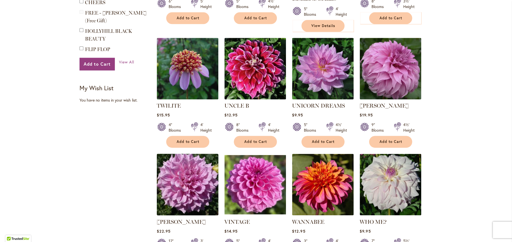
scroll to position [383, 0]
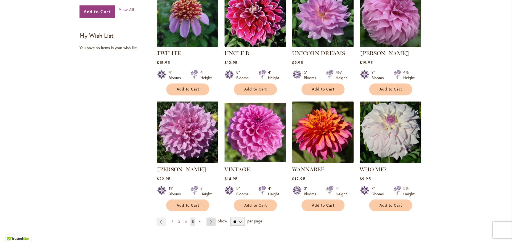
click at [211, 218] on link "Page Next" at bounding box center [211, 222] width 9 height 8
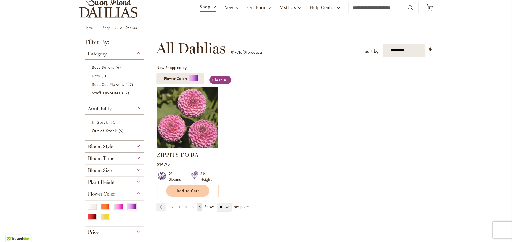
scroll to position [89, 0]
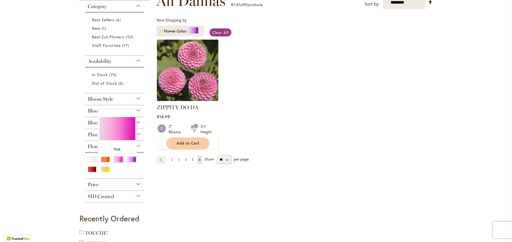
click at [114, 161] on div "Pink" at bounding box center [118, 160] width 9 height 6
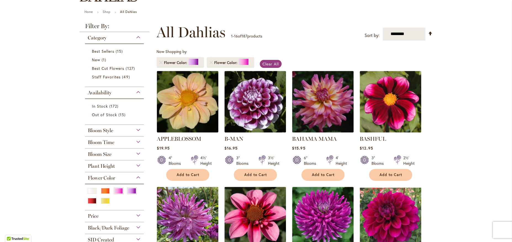
scroll to position [84, 0]
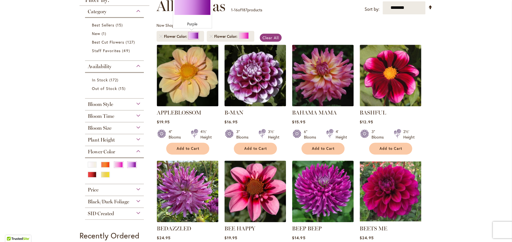
click at [194, 37] on div at bounding box center [194, 35] width 10 height 7
click at [170, 37] on span "Flower Color" at bounding box center [176, 37] width 25 height 6
click at [267, 39] on span "Clear All" at bounding box center [271, 37] width 16 height 5
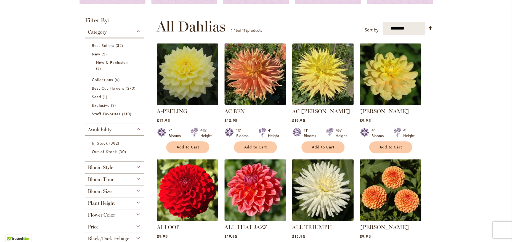
scroll to position [189, 0]
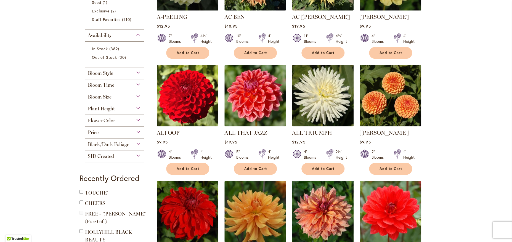
click at [137, 121] on div "Flower Color" at bounding box center [114, 119] width 59 height 9
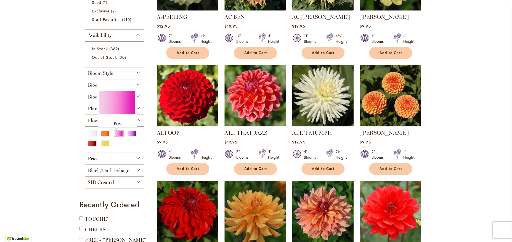
click at [114, 135] on div "Pink" at bounding box center [118, 134] width 9 height 6
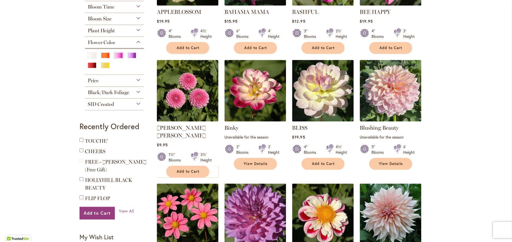
scroll to position [152, 0]
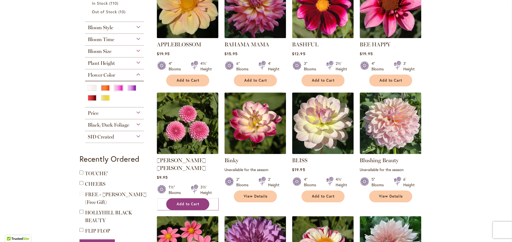
click at [196, 202] on span "Add to Cart" at bounding box center [188, 204] width 23 height 5
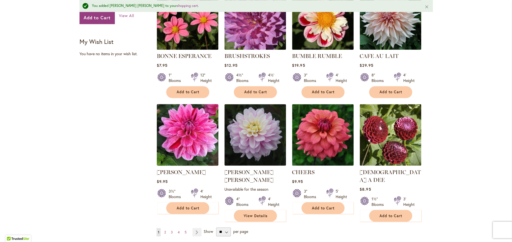
scroll to position [413, 0]
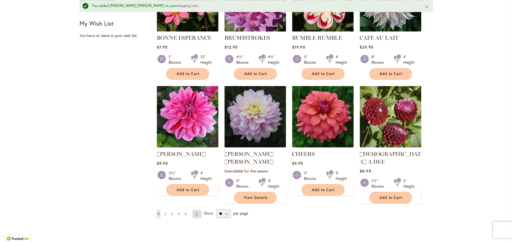
click at [197, 210] on link "Page Next" at bounding box center [196, 214] width 9 height 8
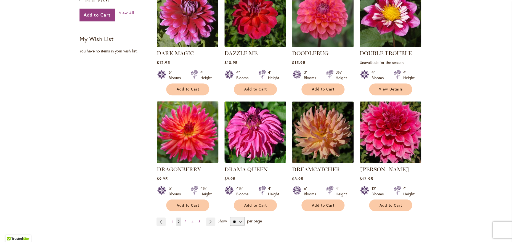
scroll to position [441, 0]
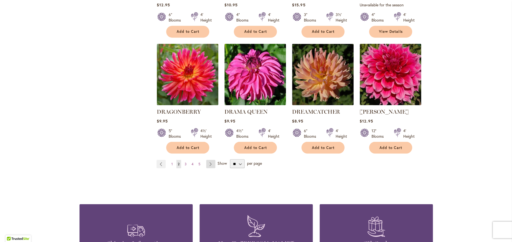
click at [207, 160] on link "Page Next" at bounding box center [210, 164] width 9 height 8
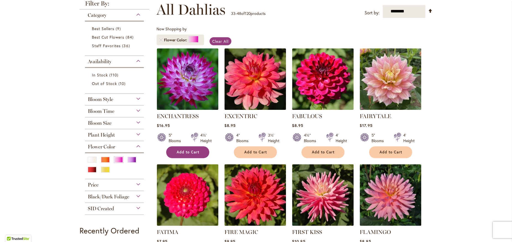
scroll to position [94, 0]
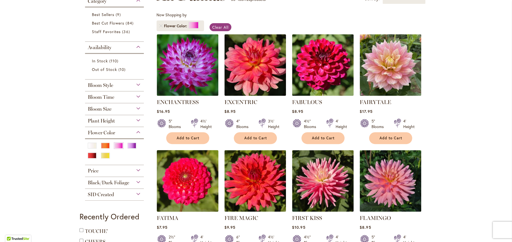
click at [195, 177] on img at bounding box center [187, 181] width 65 height 65
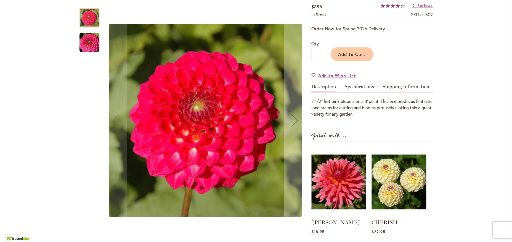
scroll to position [73, 0]
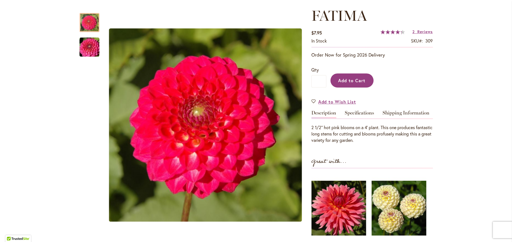
click at [342, 80] on span "Add to Cart" at bounding box center [351, 81] width 27 height 6
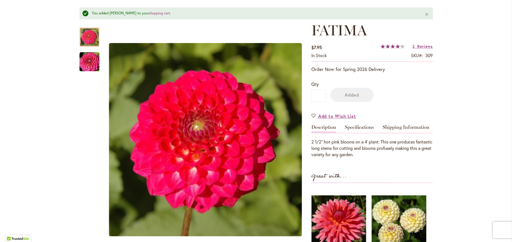
scroll to position [88, 0]
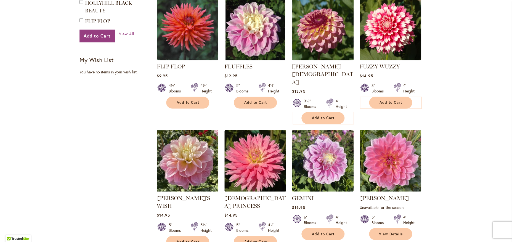
scroll to position [409, 0]
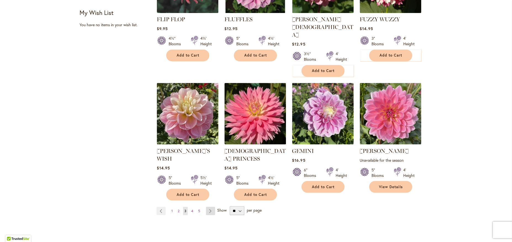
click at [207, 207] on link "Page Next" at bounding box center [210, 211] width 9 height 8
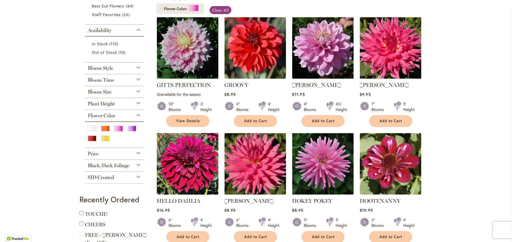
scroll to position [84, 0]
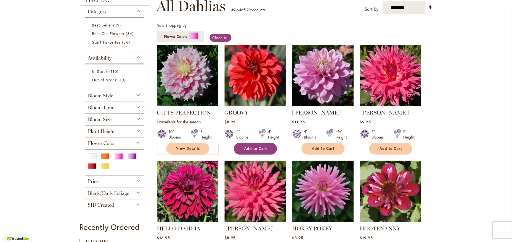
click at [267, 150] on button "Add to Cart" at bounding box center [255, 149] width 43 height 12
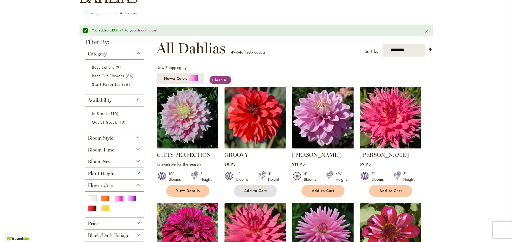
scroll to position [0, 0]
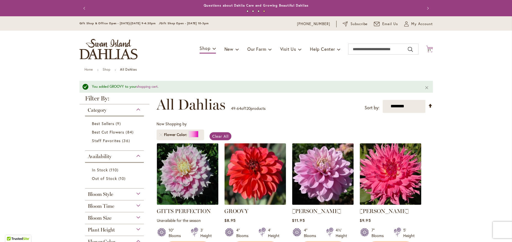
click at [429, 50] on span "21 21 items" at bounding box center [430, 50] width 6 height 3
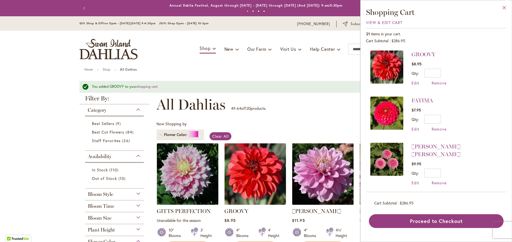
click at [504, 9] on button "Close" at bounding box center [504, 8] width 15 height 17
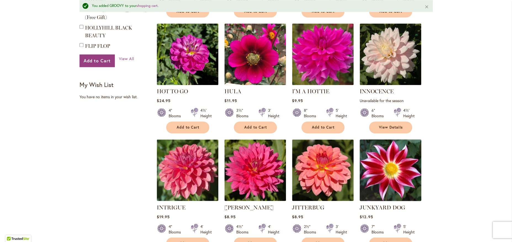
scroll to position [420, 0]
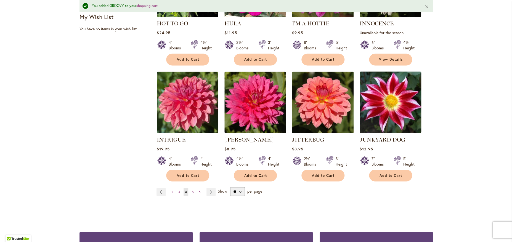
click at [389, 106] on img at bounding box center [390, 102] width 65 height 65
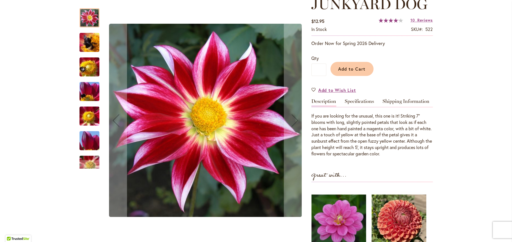
scroll to position [89, 0]
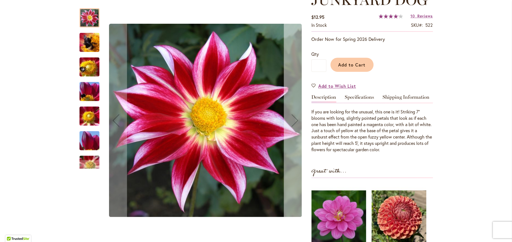
click at [290, 119] on div "Next" at bounding box center [295, 120] width 22 height 22
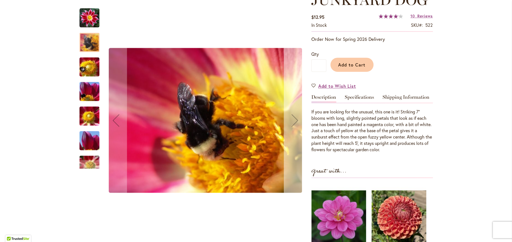
click at [289, 119] on div "Next" at bounding box center [295, 120] width 22 height 22
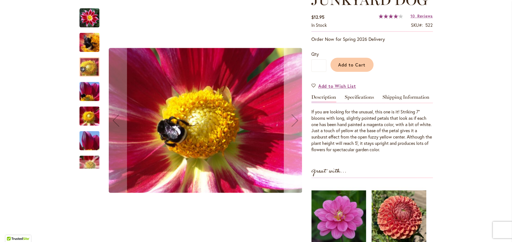
click at [289, 119] on div "Next" at bounding box center [295, 120] width 22 height 22
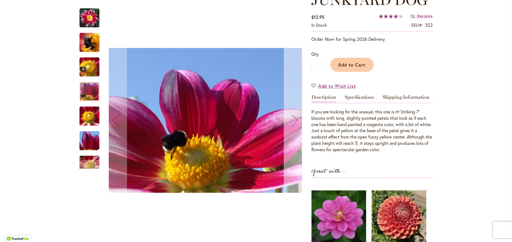
click at [288, 120] on div "Next" at bounding box center [295, 120] width 22 height 22
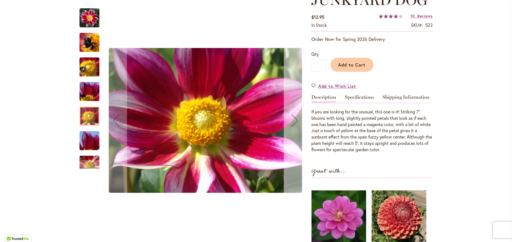
click at [288, 120] on div "Next" at bounding box center [295, 120] width 22 height 22
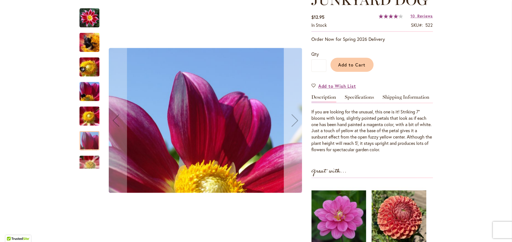
click at [288, 120] on div "Next" at bounding box center [295, 120] width 22 height 22
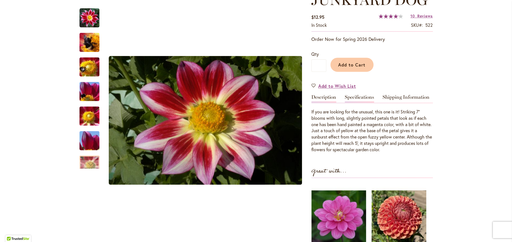
click at [348, 97] on link "Specifications" at bounding box center [359, 99] width 29 height 8
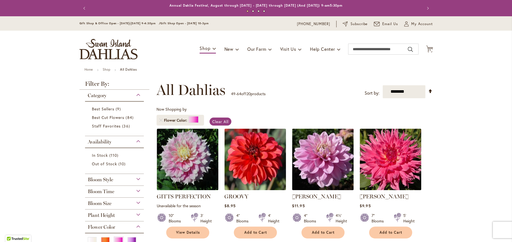
scroll to position [420, 0]
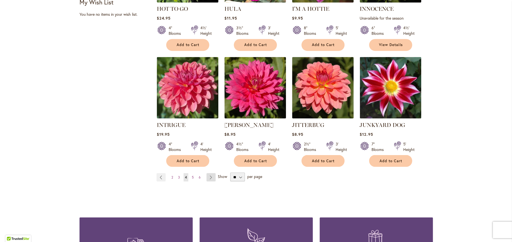
click at [209, 177] on link "Page Next" at bounding box center [211, 177] width 9 height 8
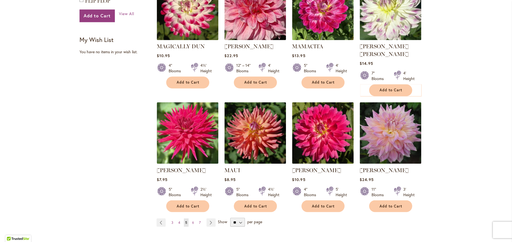
scroll to position [383, 0]
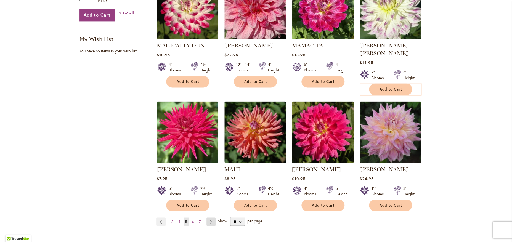
click at [208, 218] on link "Page Next" at bounding box center [211, 222] width 9 height 8
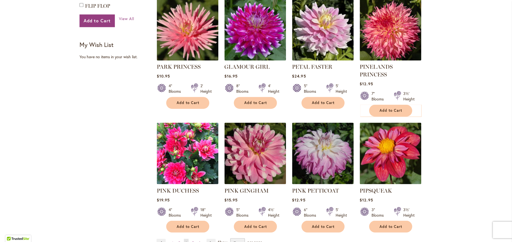
scroll to position [388, 0]
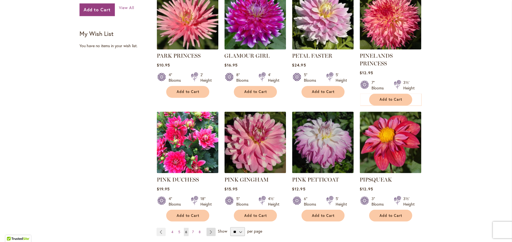
click at [208, 228] on link "Page Next" at bounding box center [211, 232] width 9 height 8
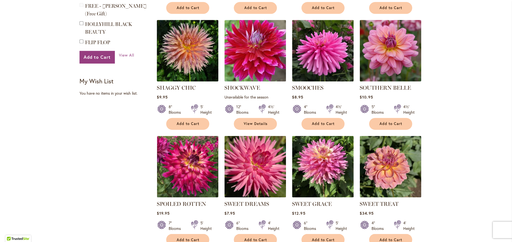
scroll to position [383, 0]
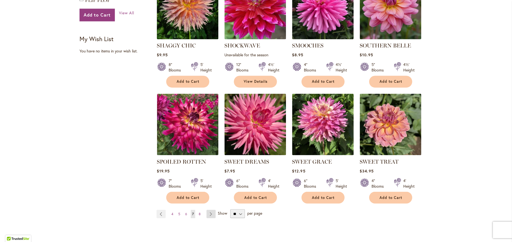
click at [211, 214] on link "Page Next" at bounding box center [211, 214] width 9 height 8
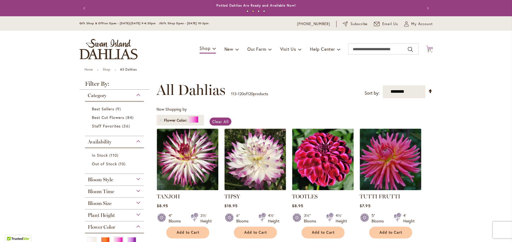
click at [428, 49] on span "21" at bounding box center [429, 50] width 3 height 4
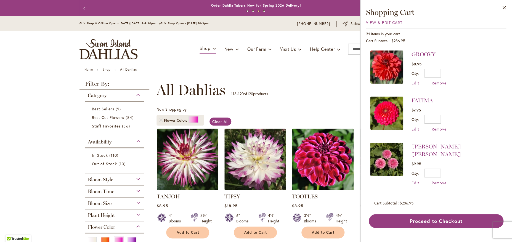
click at [196, 66] on div "Toggle Nav Shop Dahlia Tubers Collections Fresh Cut Dahlias Gardening Supplies …" at bounding box center [256, 49] width 364 height 37
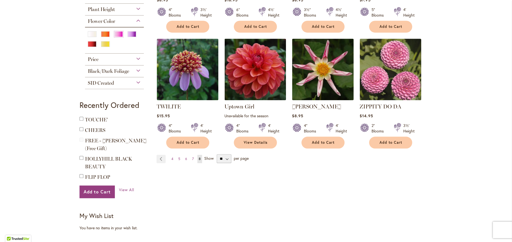
scroll to position [184, 0]
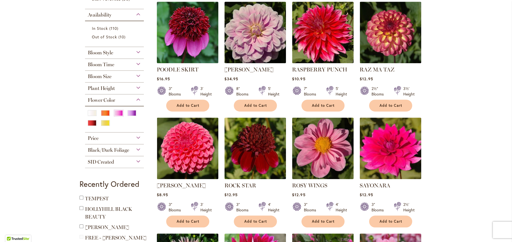
scroll to position [131, 0]
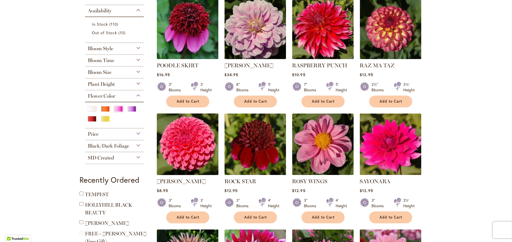
click at [179, 135] on img at bounding box center [187, 144] width 65 height 65
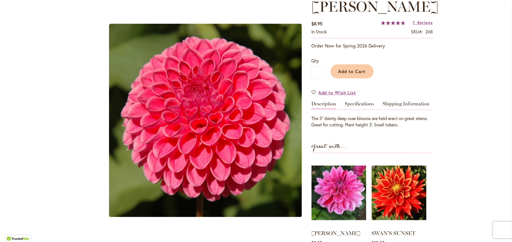
scroll to position [115, 0]
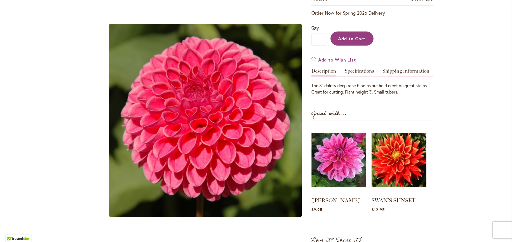
click at [357, 39] on span "Add to Cart" at bounding box center [351, 39] width 27 height 6
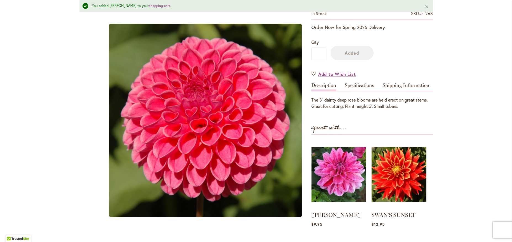
scroll to position [130, 0]
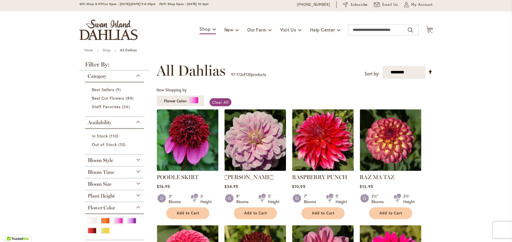
scroll to position [21, 0]
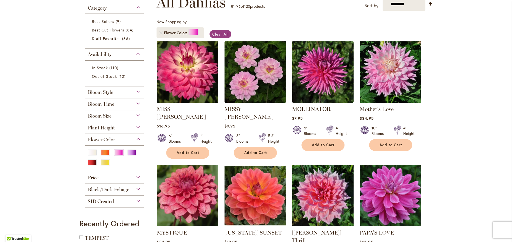
scroll to position [63, 0]
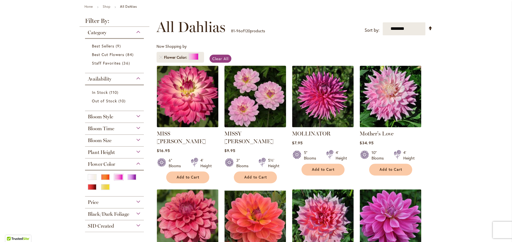
click at [265, 98] on img at bounding box center [255, 96] width 65 height 65
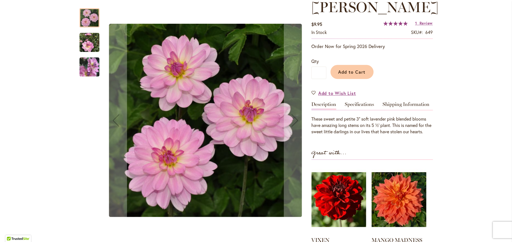
scroll to position [94, 0]
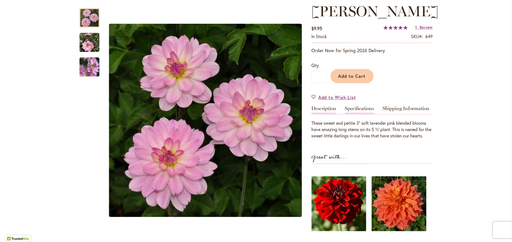
click at [361, 106] on link "Specifications" at bounding box center [359, 110] width 29 height 8
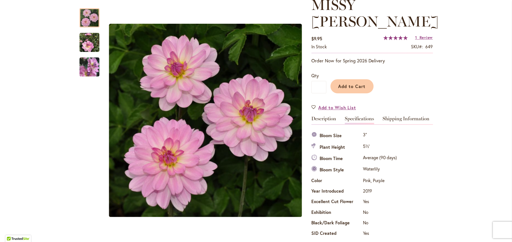
scroll to position [84, 0]
click at [357, 84] on span "Add to Cart" at bounding box center [351, 87] width 27 height 6
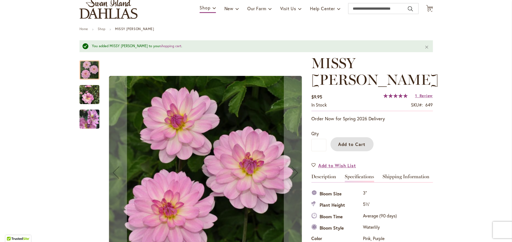
scroll to position [0, 0]
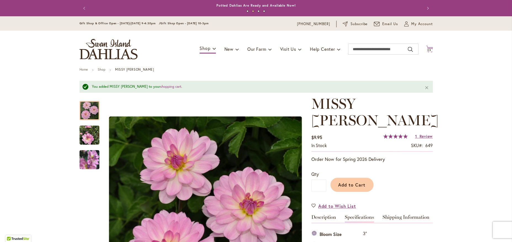
click at [429, 49] on span "23" at bounding box center [429, 50] width 4 height 4
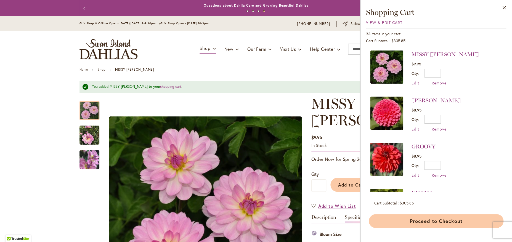
click at [450, 220] on button "Proceed to Checkout" at bounding box center [436, 221] width 135 height 14
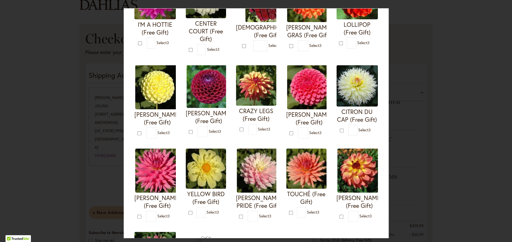
scroll to position [31, 0]
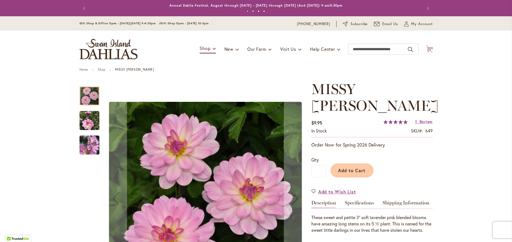
click at [428, 49] on icon "Cart .cls-1 { fill: #231f20; }" at bounding box center [429, 49] width 7 height 7
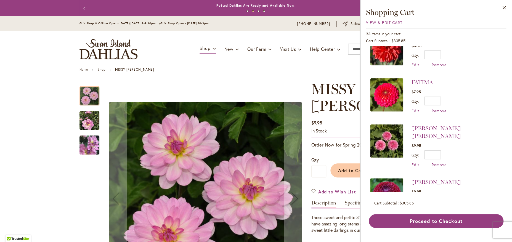
scroll to position [84, 0]
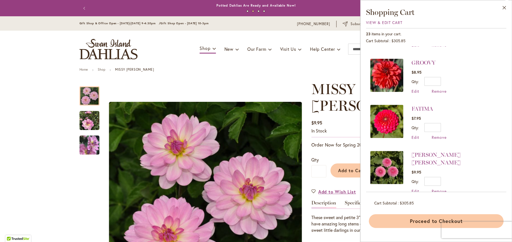
click at [422, 222] on button "Proceed to Checkout" at bounding box center [436, 221] width 135 height 14
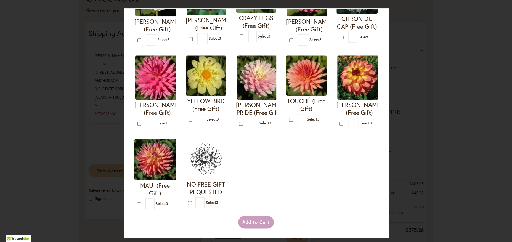
scroll to position [215, 0]
click at [286, 96] on img at bounding box center [306, 75] width 40 height 40
type input "*"
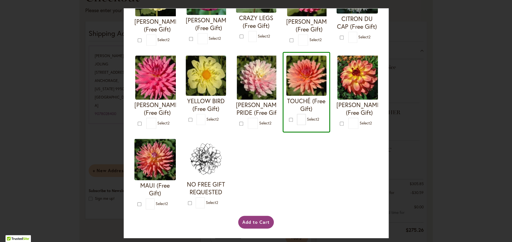
scroll to position [142, 0]
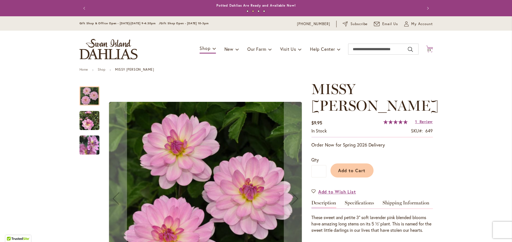
click at [428, 49] on span "23" at bounding box center [429, 50] width 4 height 4
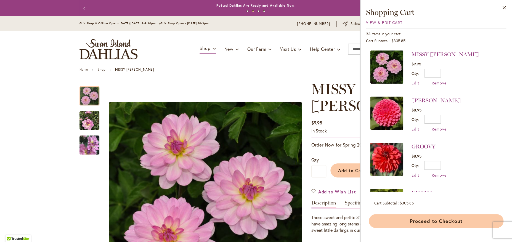
click at [443, 219] on button "Proceed to Checkout" at bounding box center [436, 221] width 135 height 14
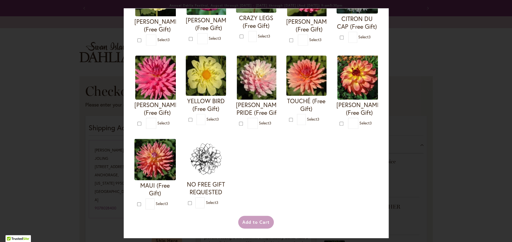
scroll to position [194, 0]
click at [286, 96] on img at bounding box center [306, 75] width 40 height 40
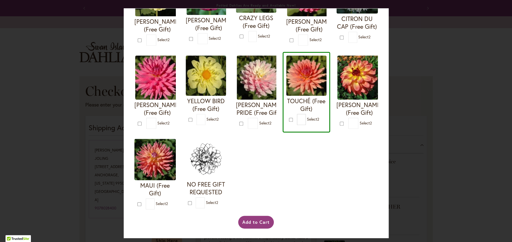
type input "*"
click at [337, 100] on img at bounding box center [359, 77] width 44 height 44
type input "*"
click at [176, 139] on img at bounding box center [154, 159] width 41 height 41
type input "*"
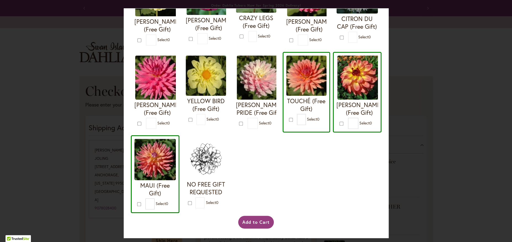
scroll to position [253, 0]
click at [262, 220] on button "Add to Cart" at bounding box center [256, 222] width 36 height 13
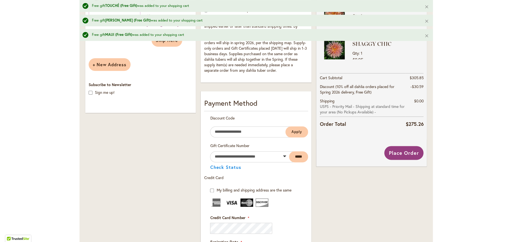
scroll to position [210, 0]
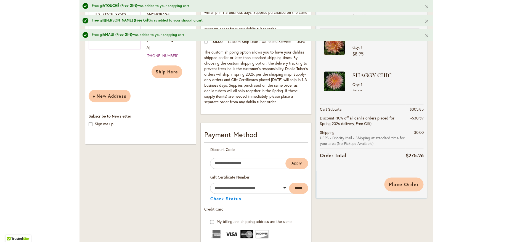
click at [403, 185] on span "Place Order" at bounding box center [404, 184] width 30 height 7
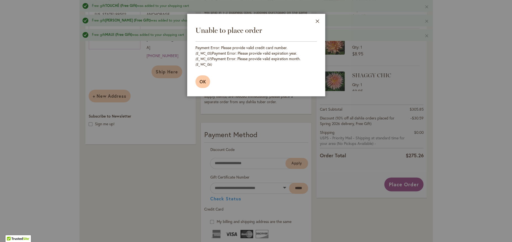
click at [205, 79] on button "OK" at bounding box center [202, 81] width 15 height 13
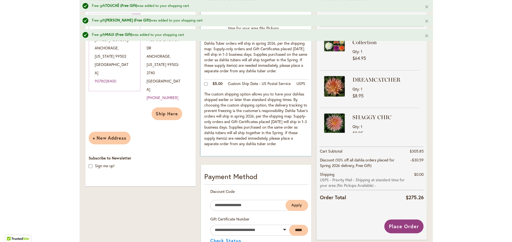
scroll to position [193, 0]
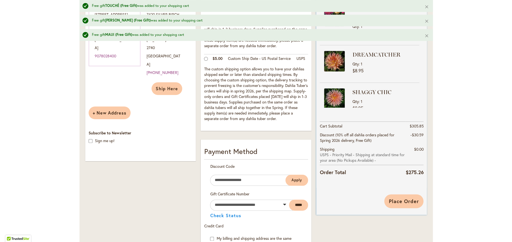
click at [408, 204] on span "Place Order" at bounding box center [404, 201] width 30 height 7
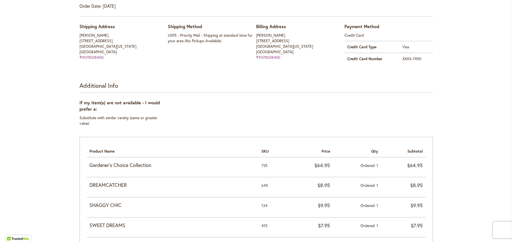
scroll to position [126, 0]
